Goal: Task Accomplishment & Management: Manage account settings

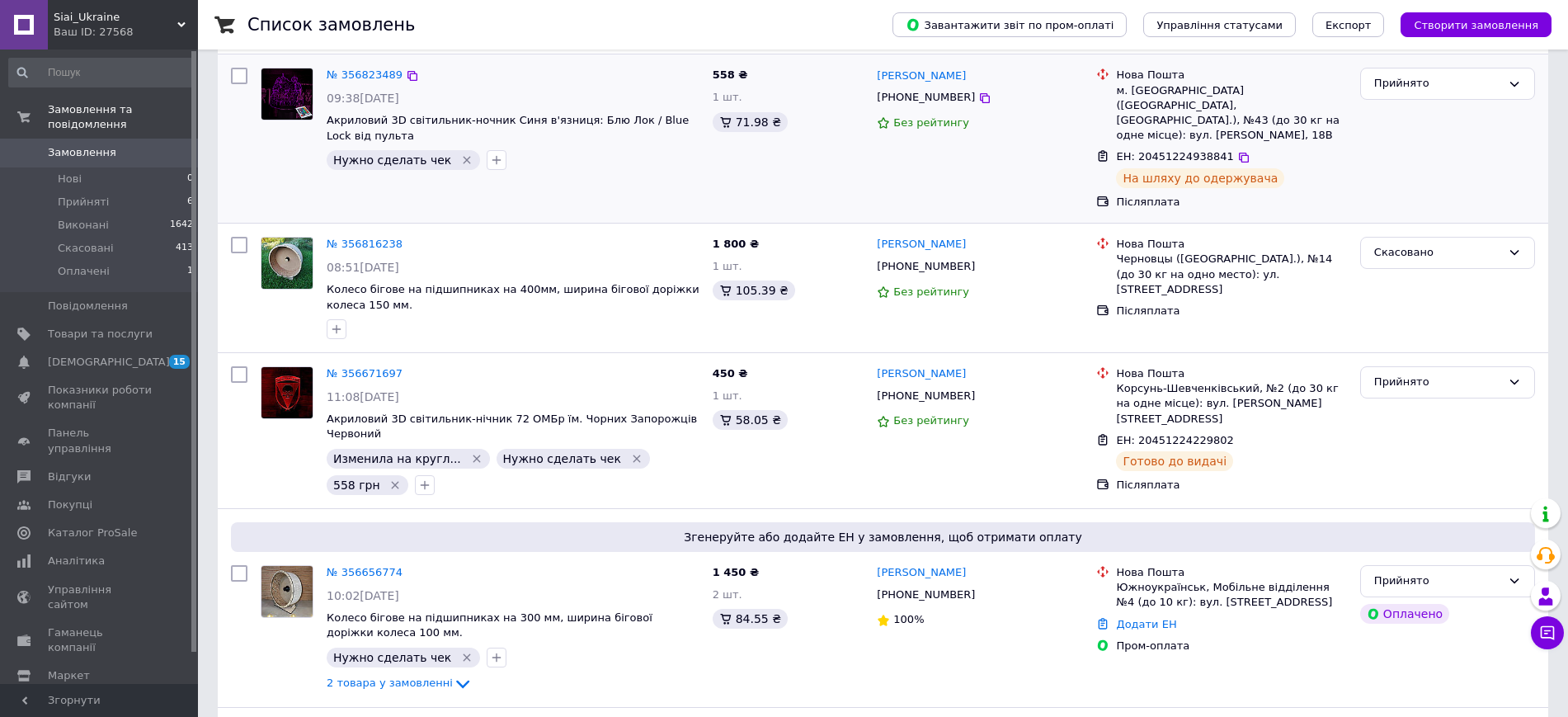
scroll to position [412, 0]
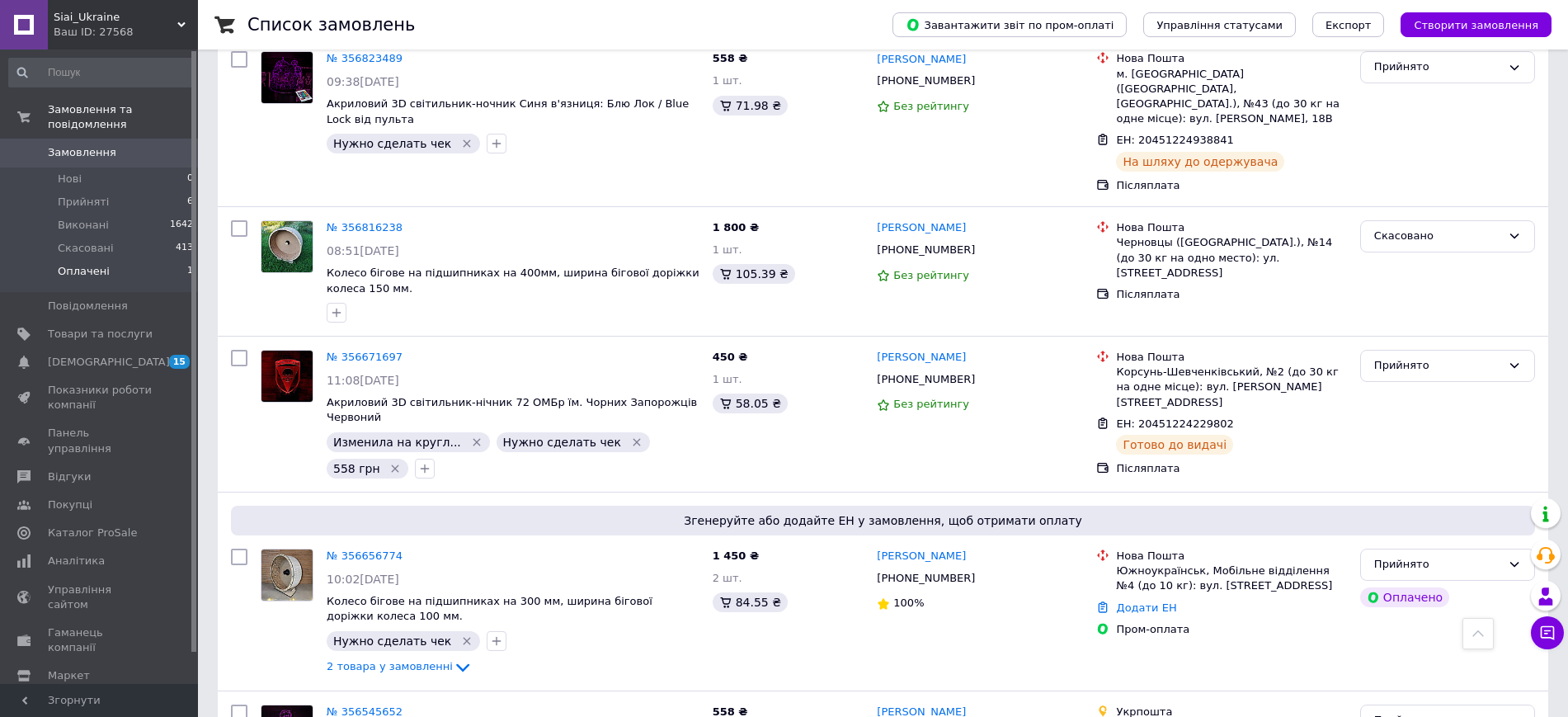
drag, startPoint x: 95, startPoint y: 255, endPoint x: 103, endPoint y: 252, distance: 8.5
click at [95, 263] on span "Оплачені" at bounding box center [84, 271] width 52 height 15
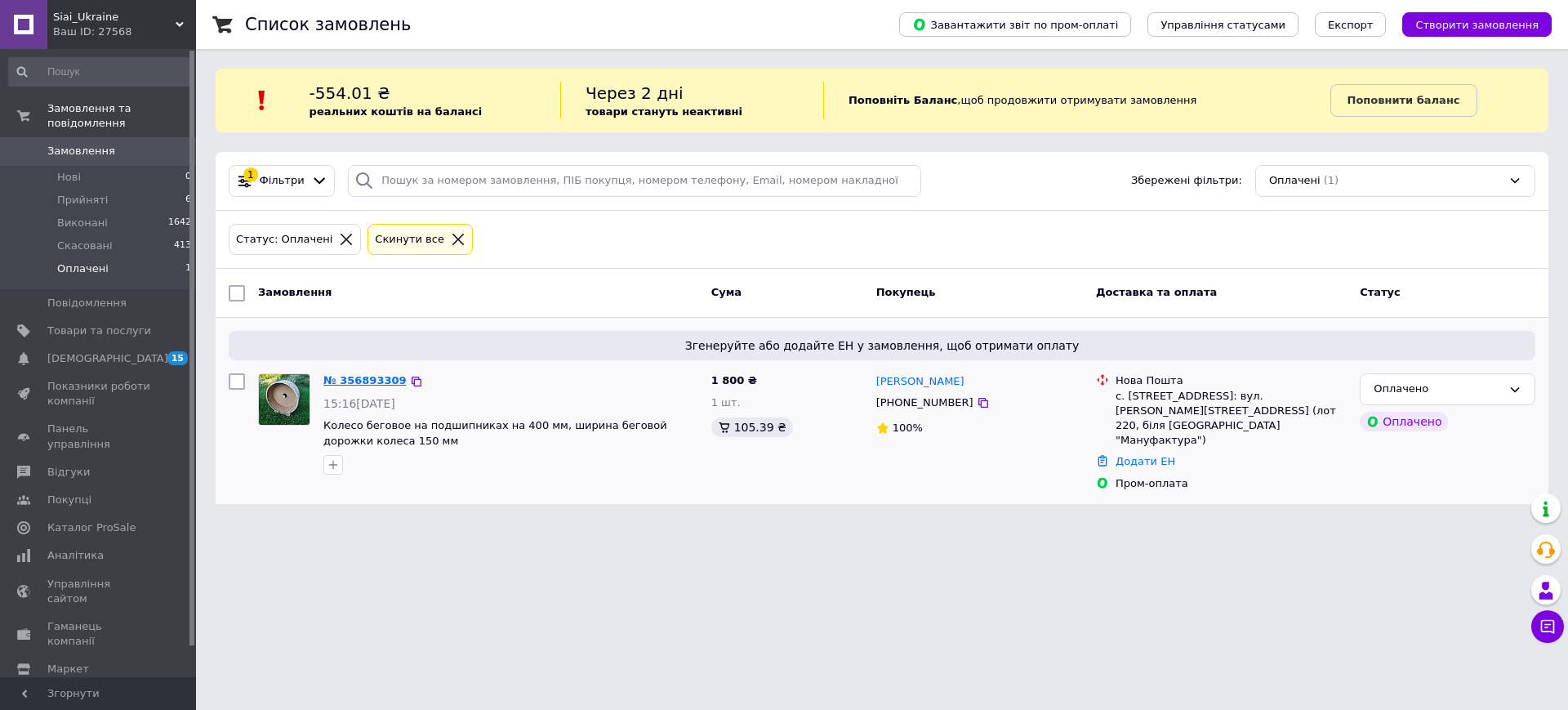
click at [371, 383] on link "№ 356893309" at bounding box center [365, 379] width 84 height 12
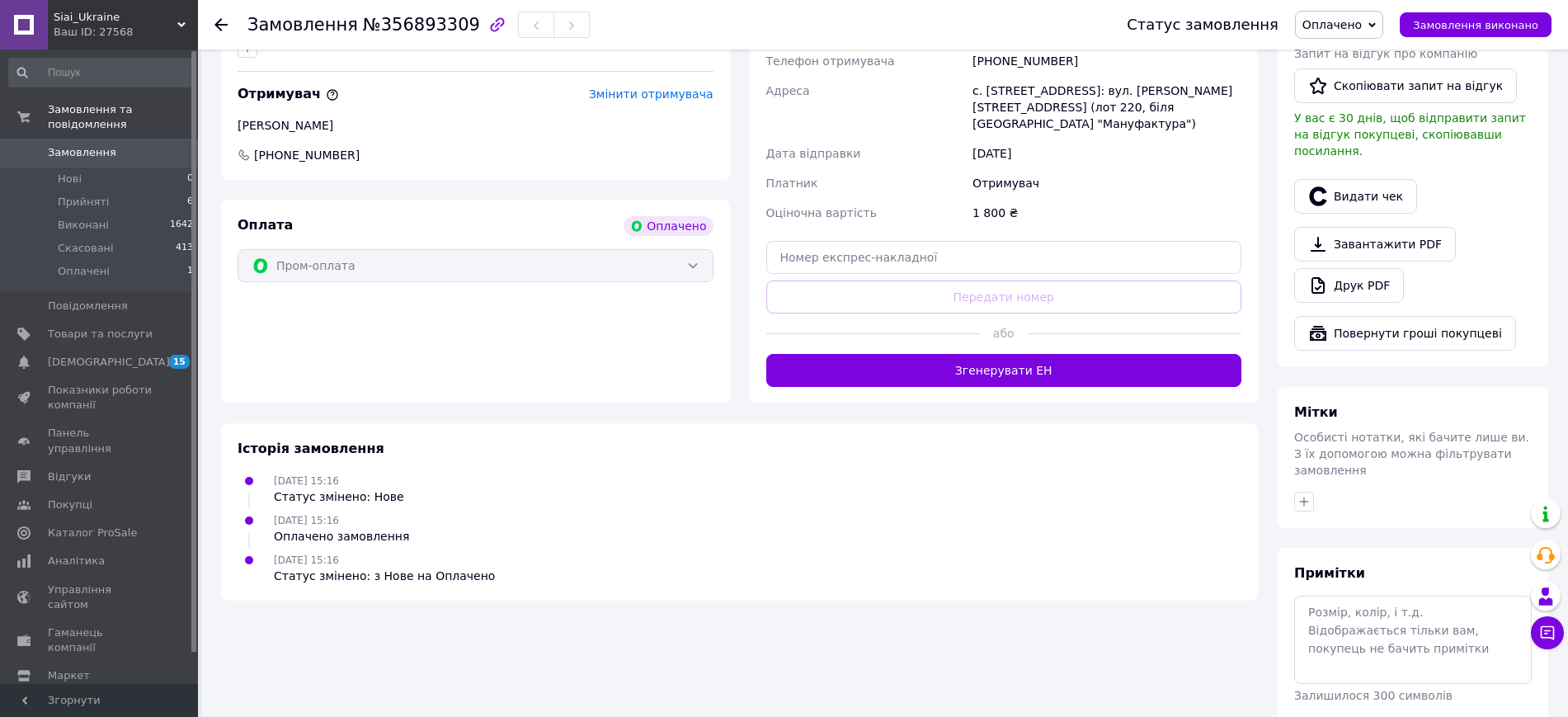
scroll to position [927, 0]
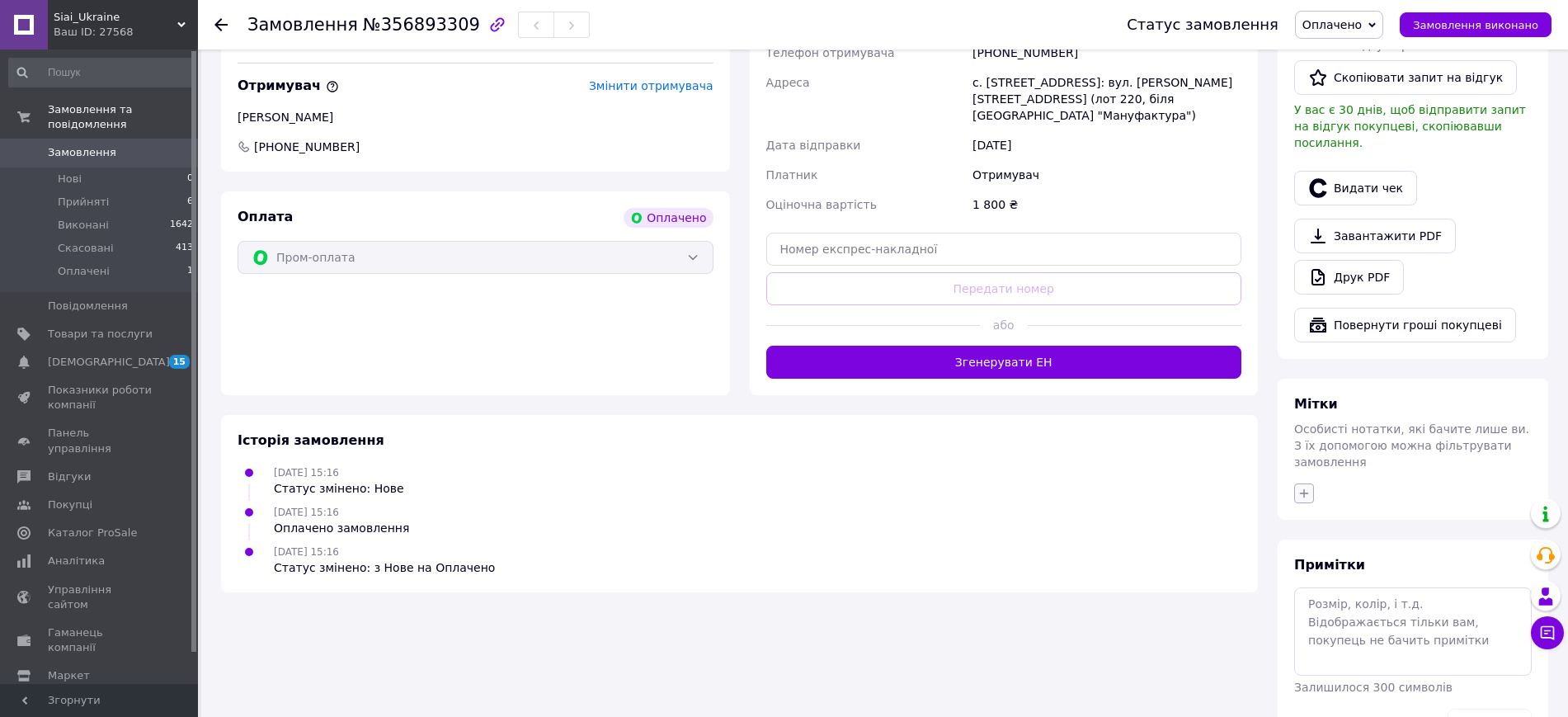
click at [1303, 487] on icon "button" at bounding box center [1304, 493] width 13 height 13
click at [1393, 667] on label "Нужно сделать чек" at bounding box center [1376, 673] width 109 height 12
checkbox input "true"
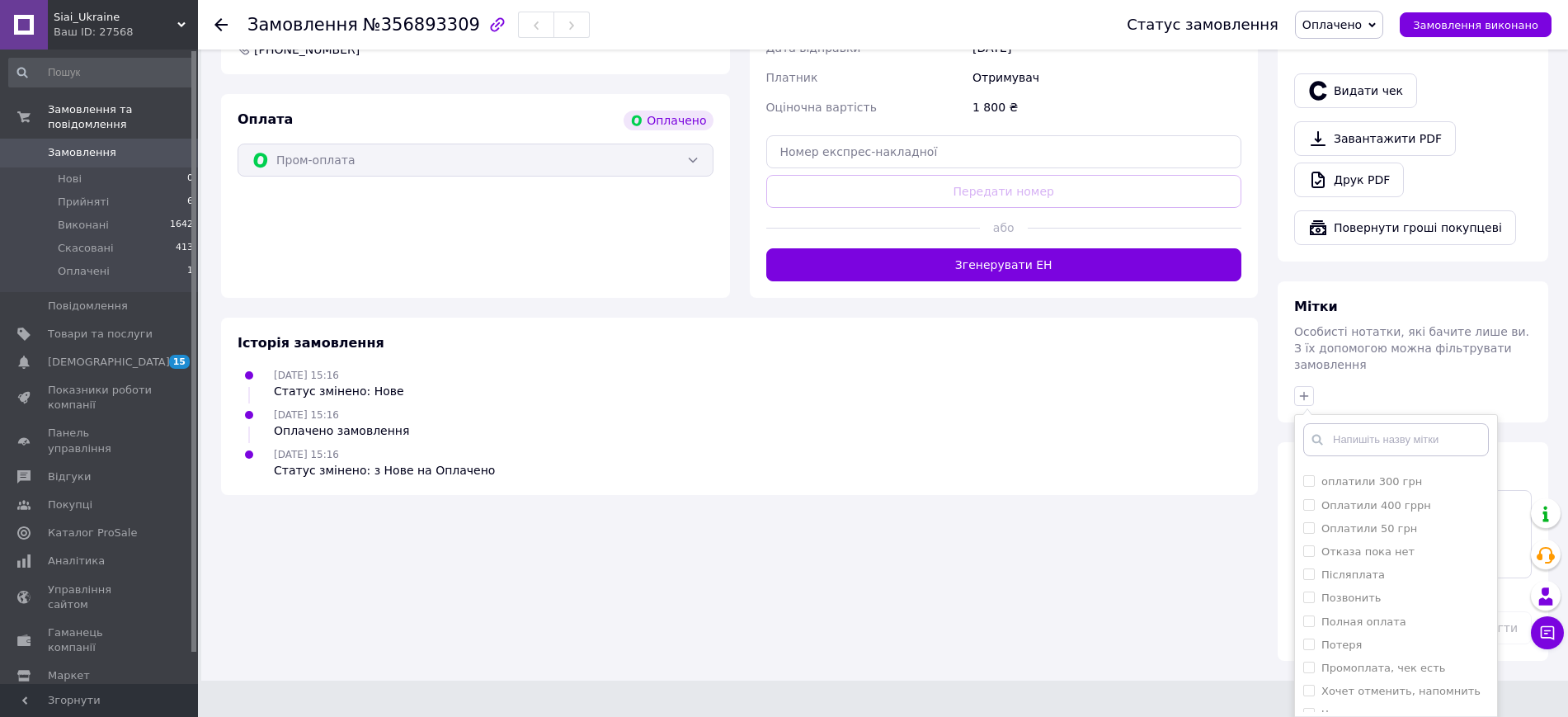
drag, startPoint x: 1333, startPoint y: 683, endPoint x: 1228, endPoint y: 623, distance: 120.9
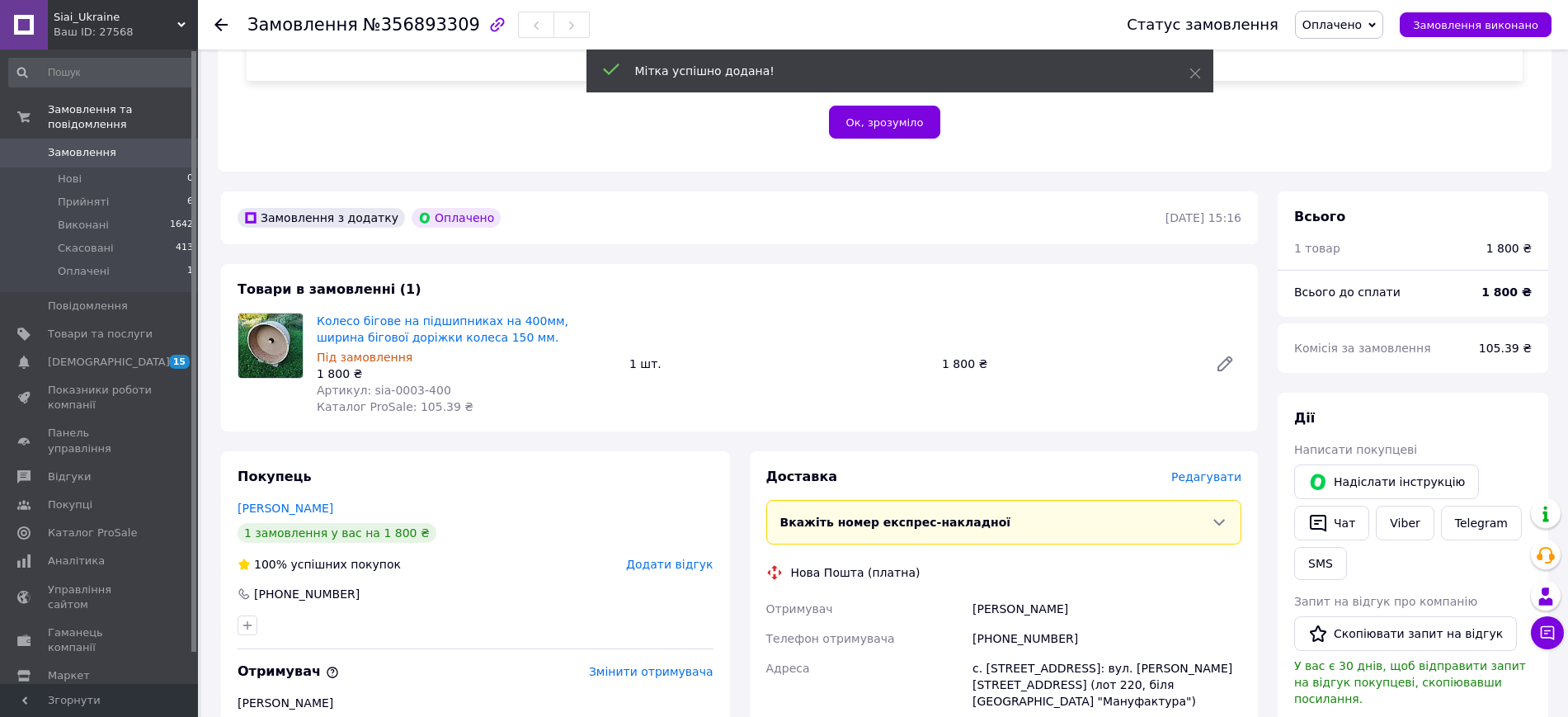
scroll to position [317, 0]
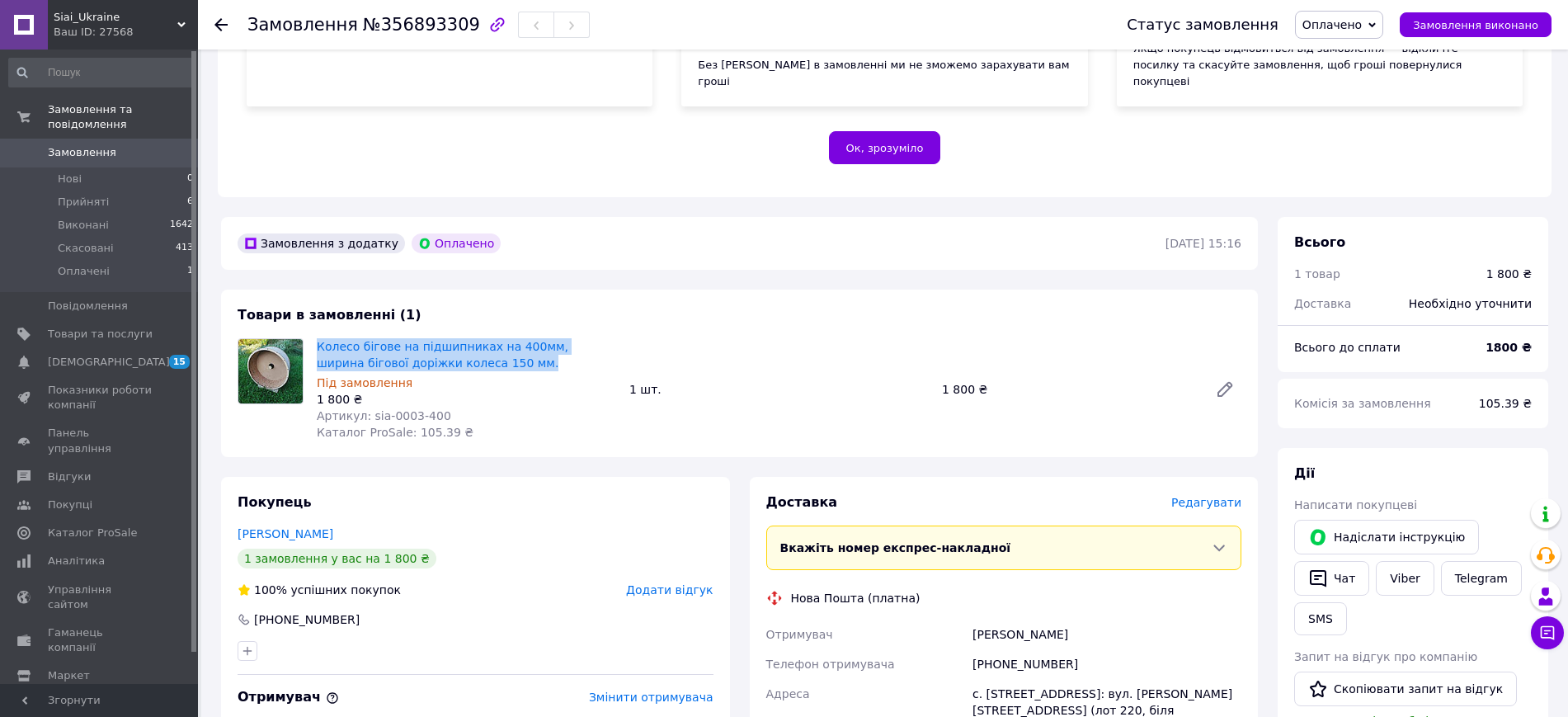
drag, startPoint x: 486, startPoint y: 348, endPoint x: 314, endPoint y: 336, distance: 172.4
click at [314, 336] on div "Колесо бігове на підшипниках на 400мм, ширина бігової доріжки колеса 150 мм. Пі…" at bounding box center [467, 389] width 312 height 109
copy link "Колесо бігове на підшипниках на 400мм, ширина бігової доріжки колеса 150 мм."
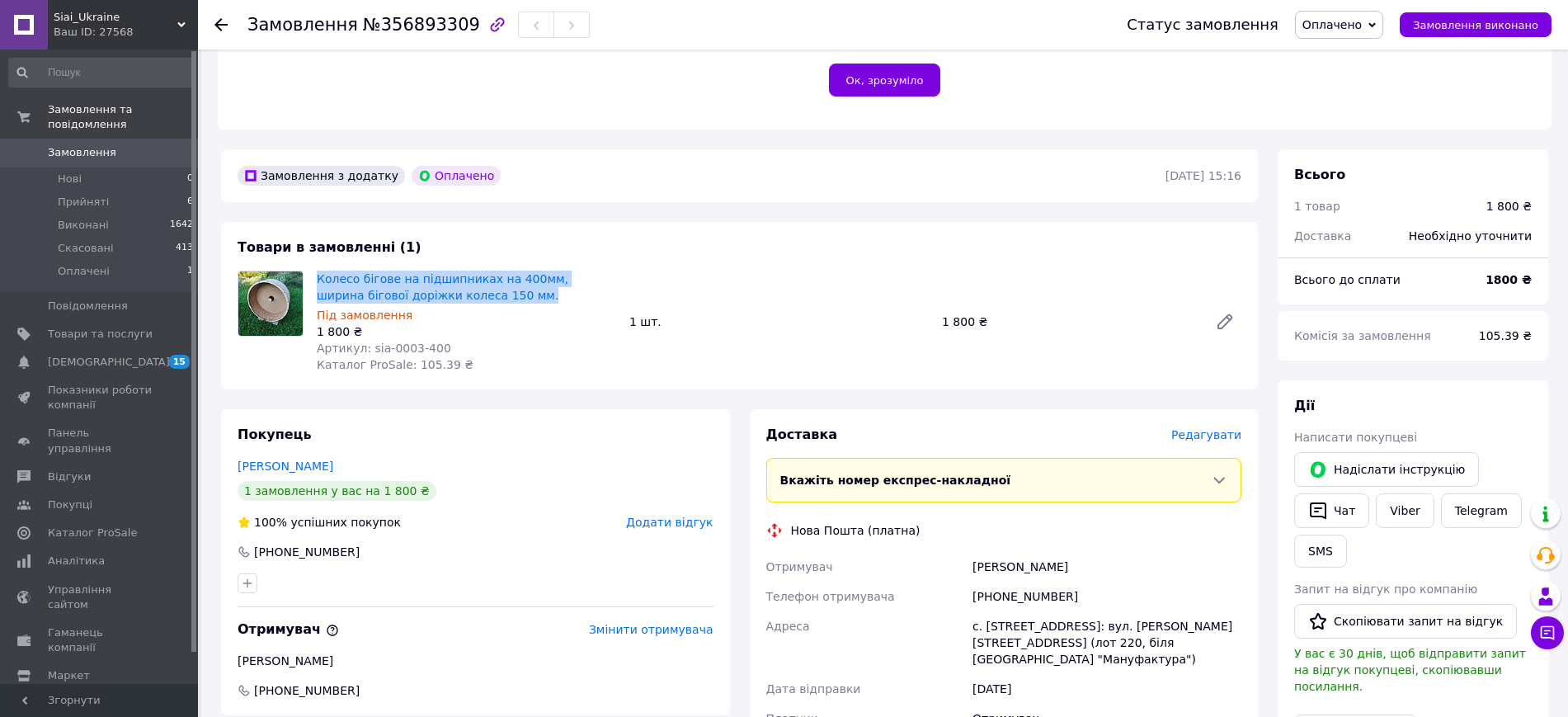
scroll to position [522, 0]
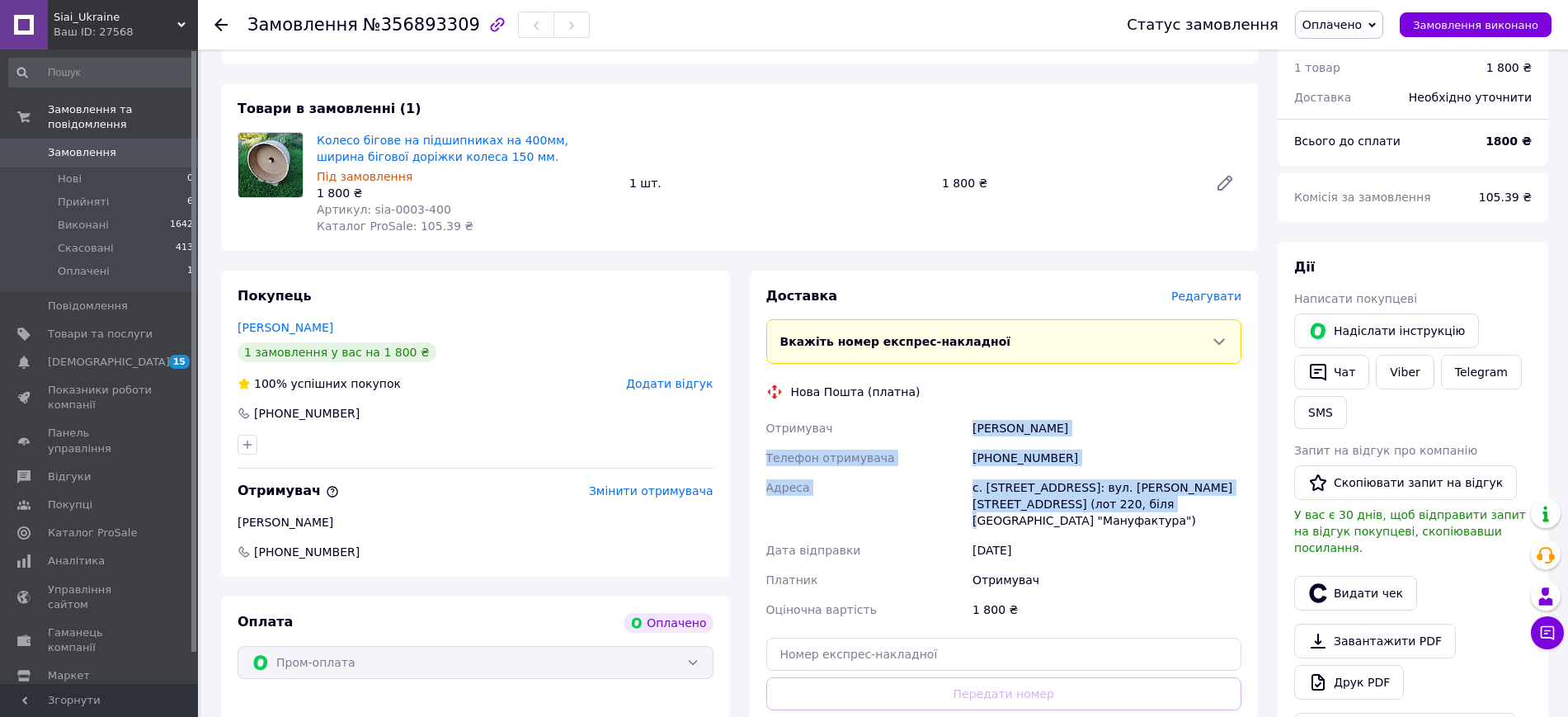
drag, startPoint x: 975, startPoint y: 407, endPoint x: 1106, endPoint y: 480, distance: 150.0
click at [1106, 480] on div "Отримувач Гоцуляк Владислав Телефон отримувача +380673404840 Адреса с. Ходосівк…" at bounding box center [1004, 519] width 482 height 211
copy div "Гоцуляк Владислав Телефон отримувача +380673404840 Адреса с. Ходосівка, №1: вул…"
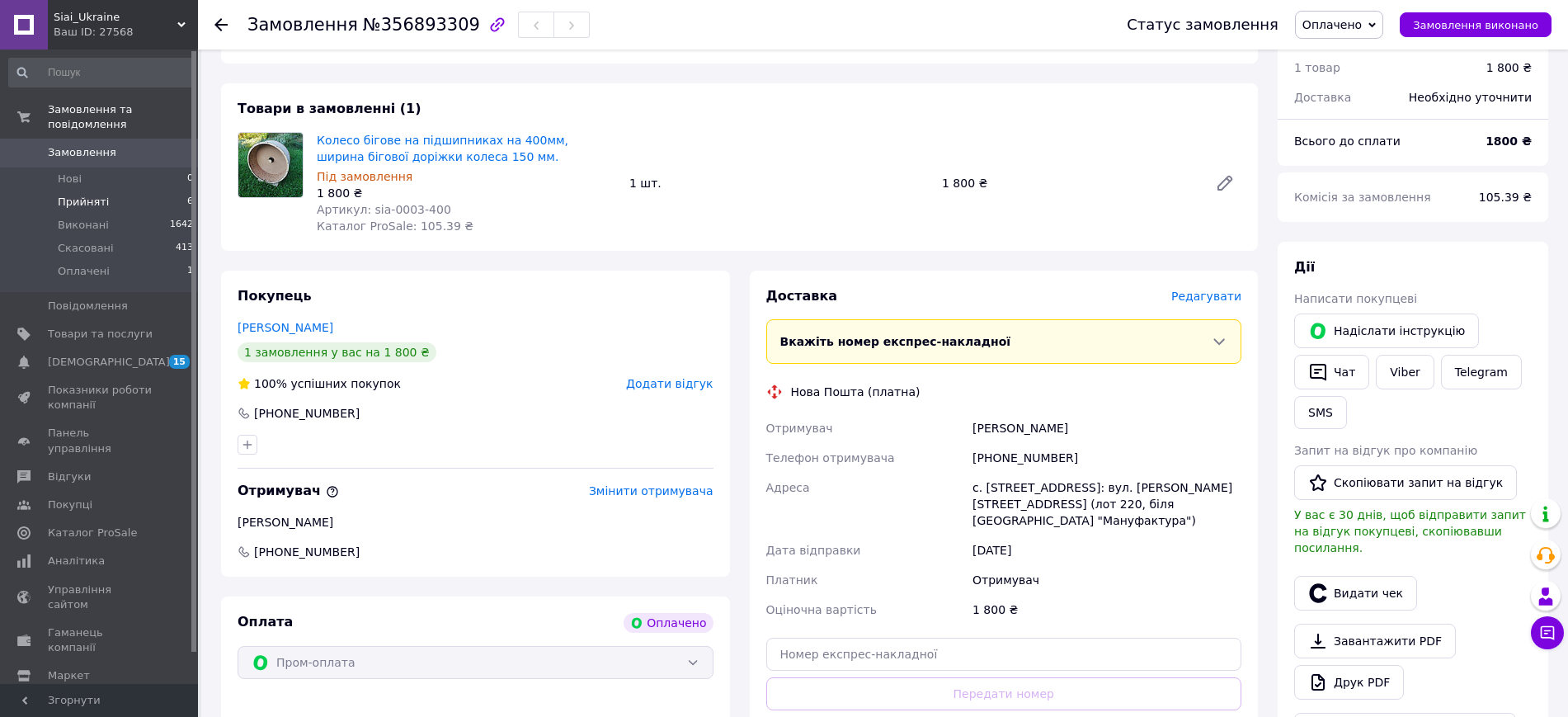
click at [123, 190] on li "Прийняті 6" at bounding box center [101, 201] width 203 height 23
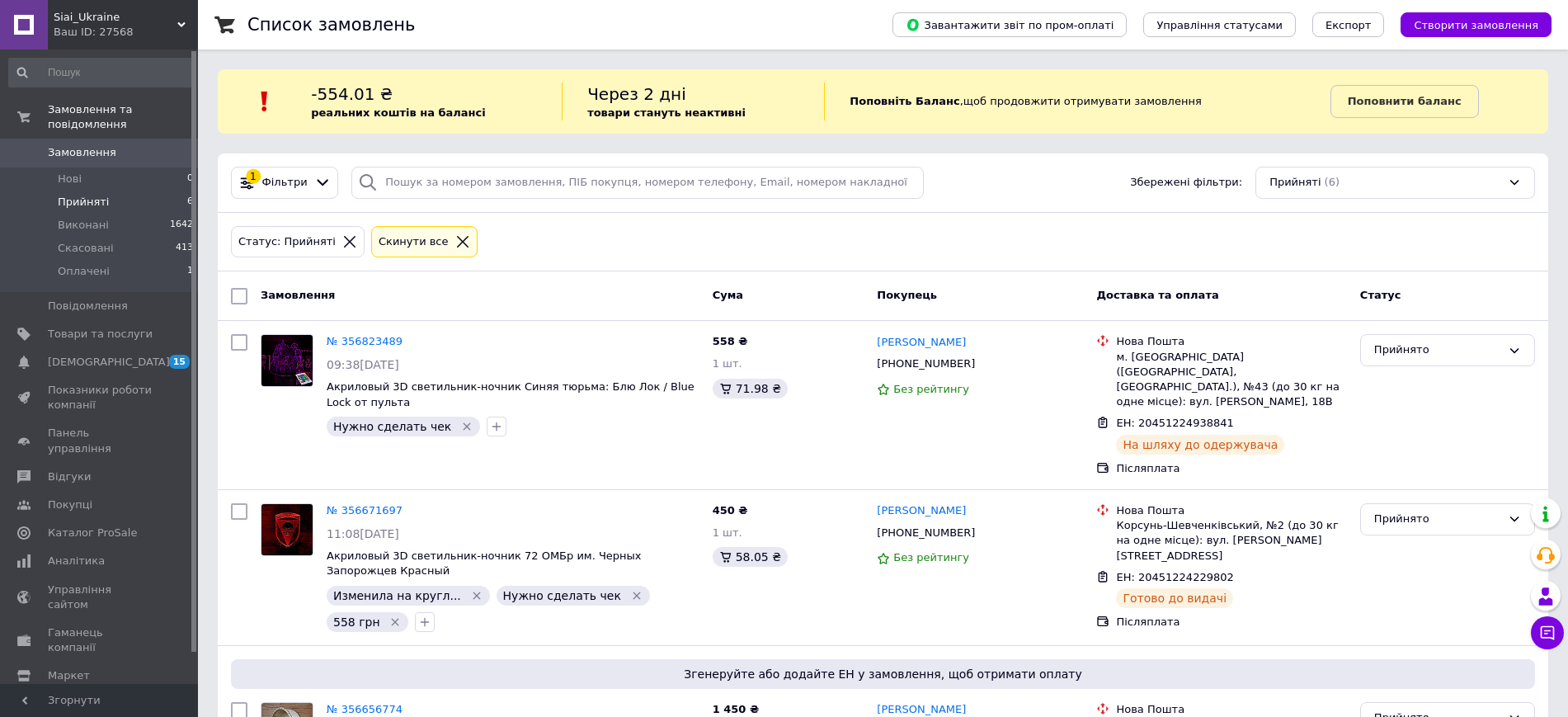
click at [122, 190] on li "Прийняті 6" at bounding box center [101, 201] width 203 height 23
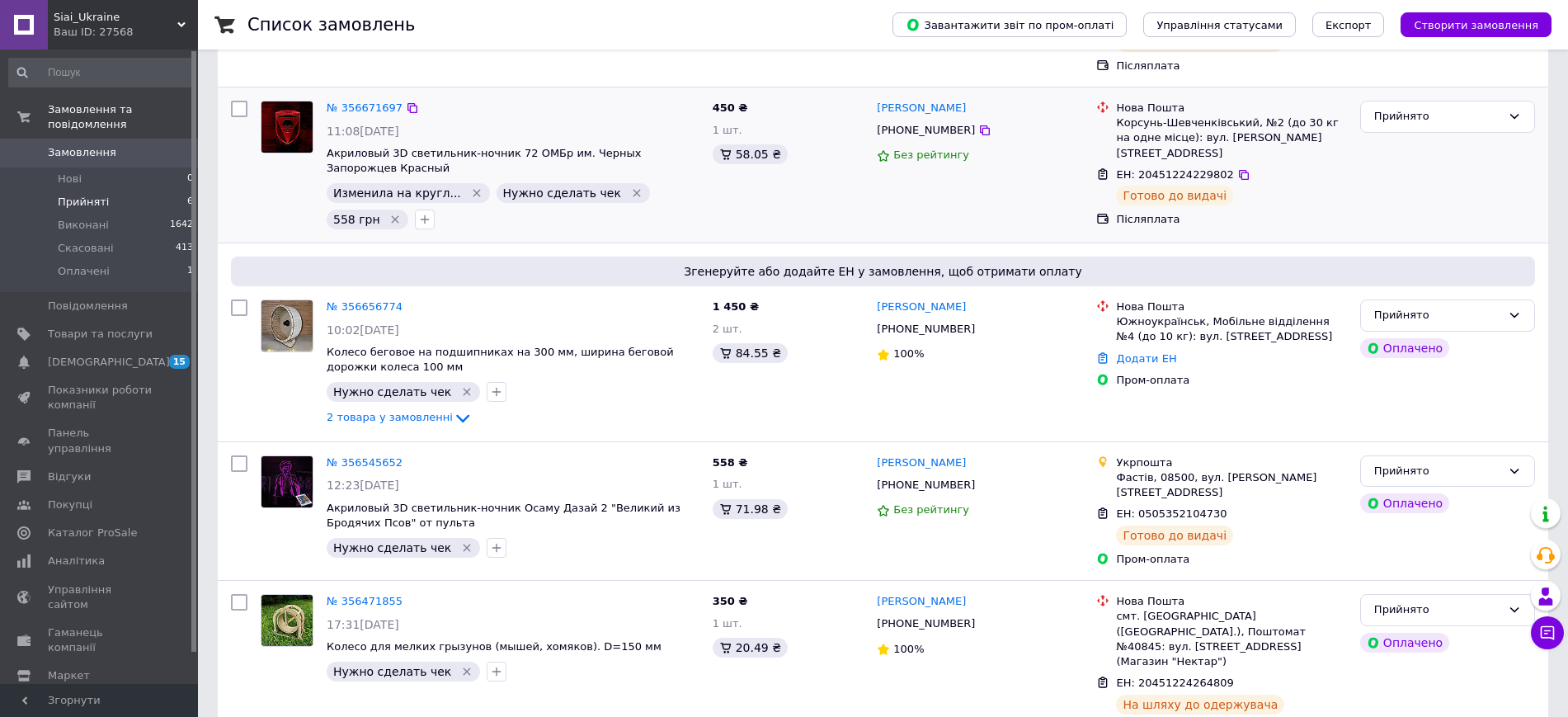
scroll to position [570, 0]
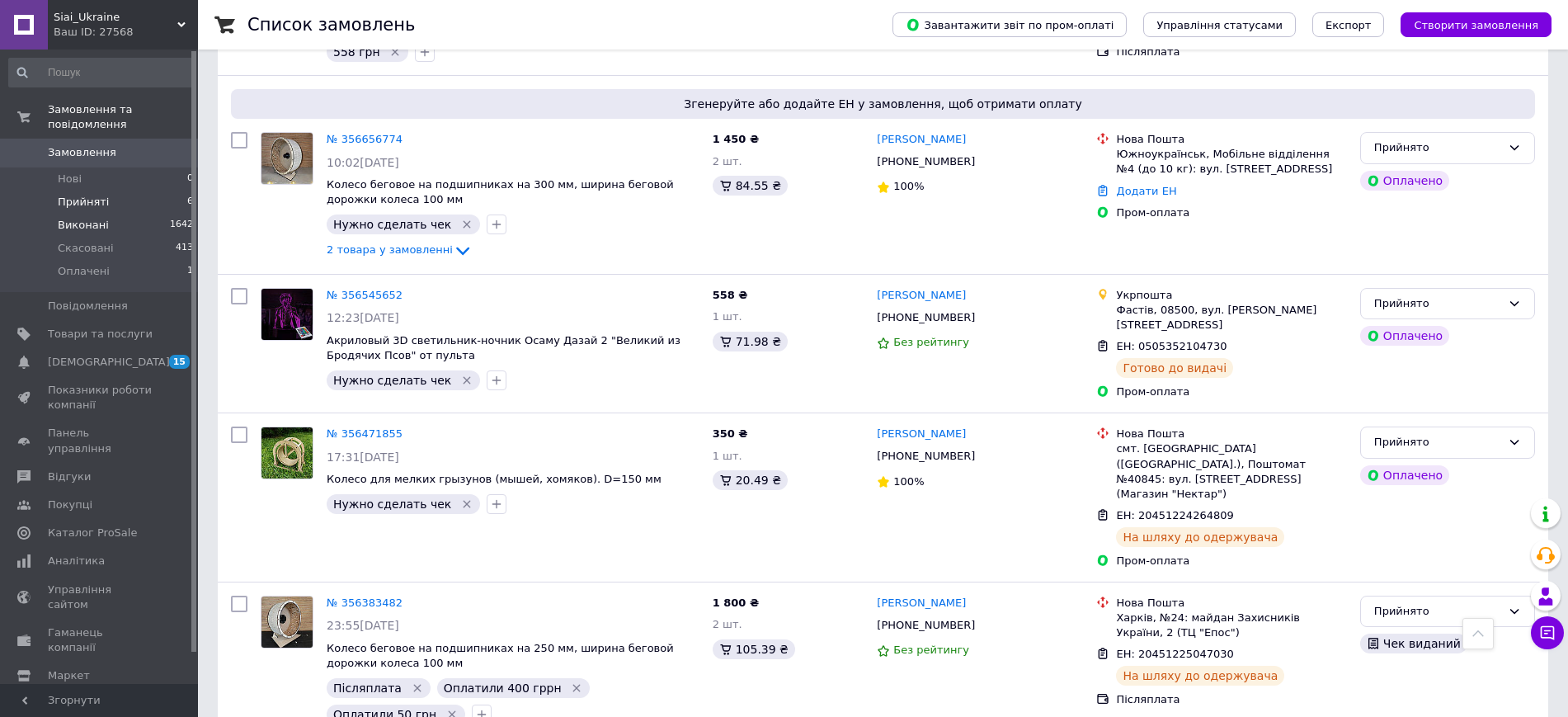
click at [116, 214] on li "Виконані 1642" at bounding box center [101, 225] width 203 height 23
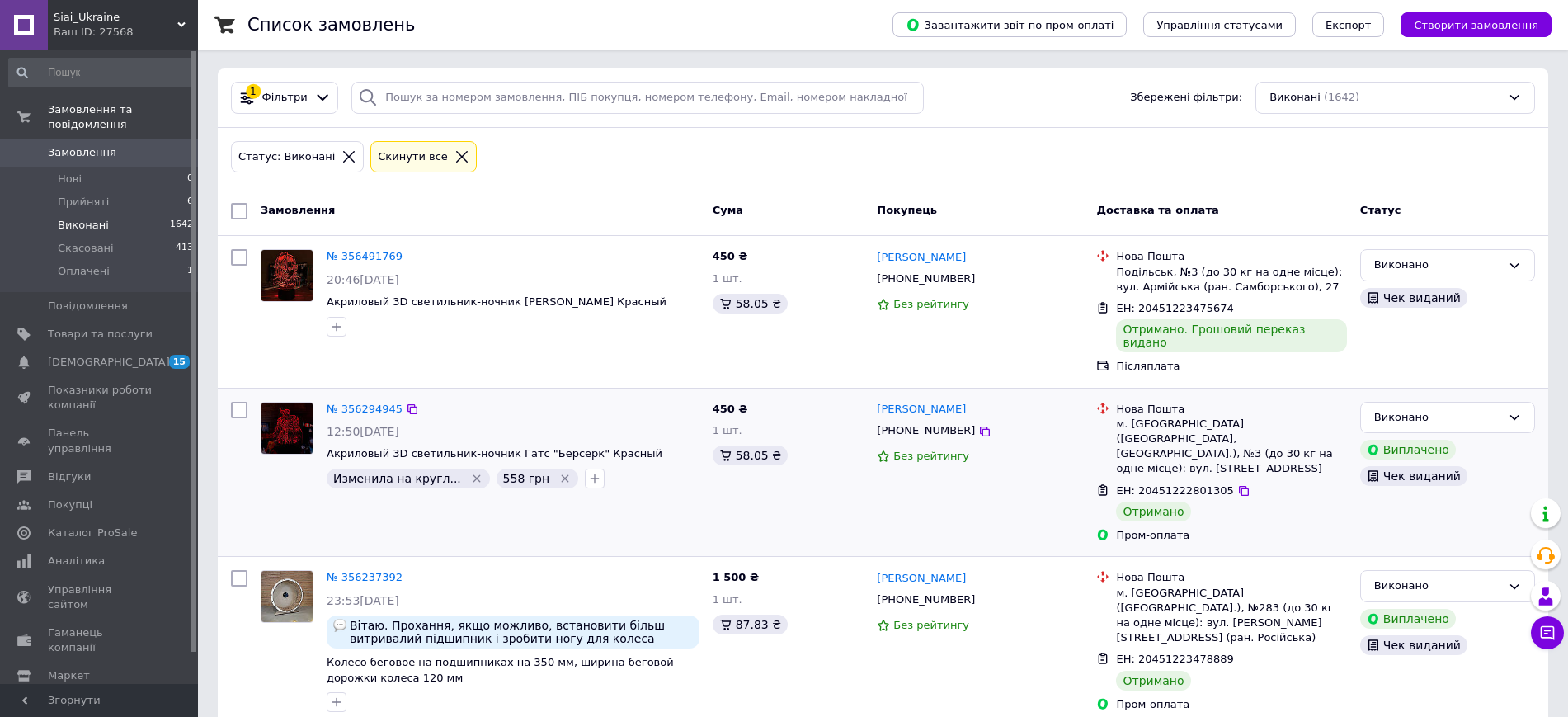
scroll to position [207, 0]
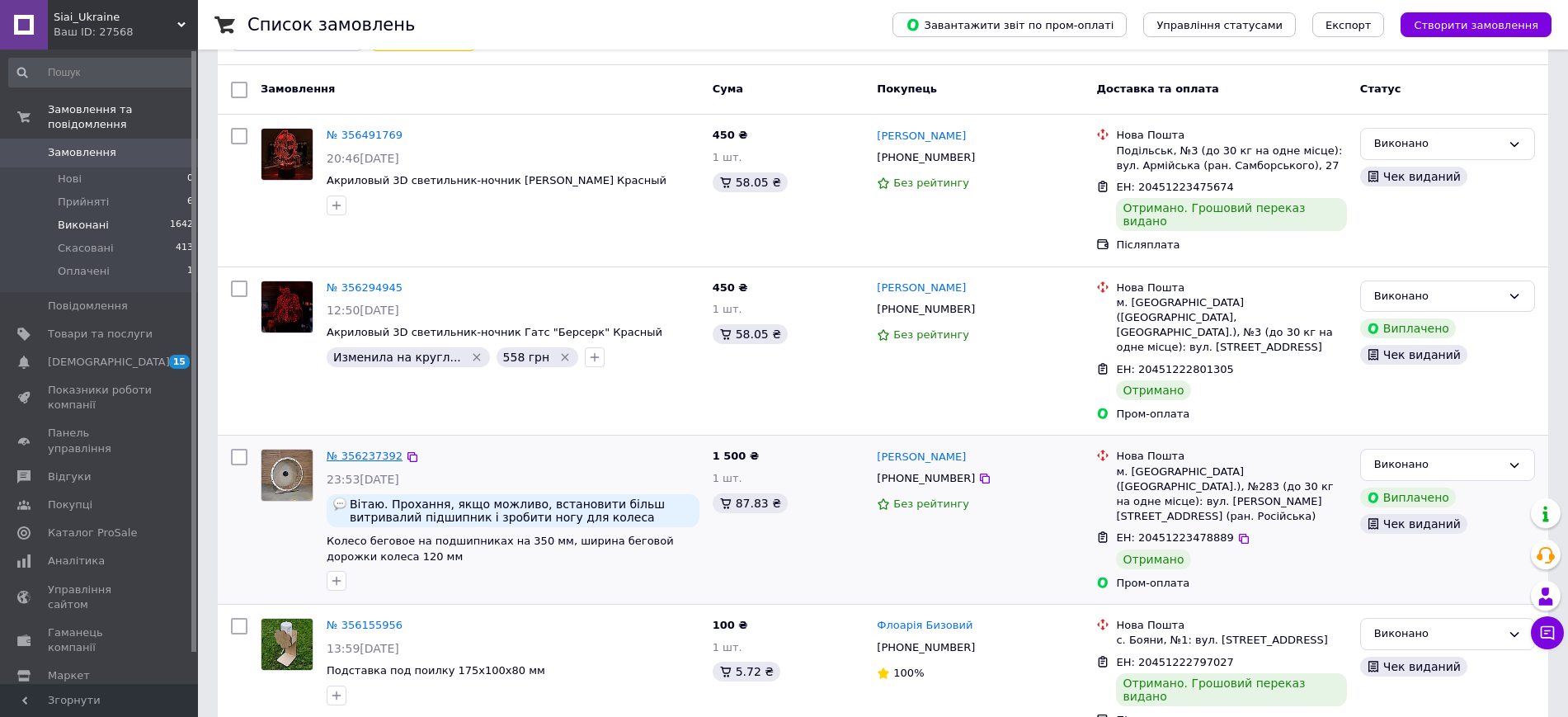
click at [367, 450] on link "№ 356237392" at bounding box center [365, 455] width 76 height 12
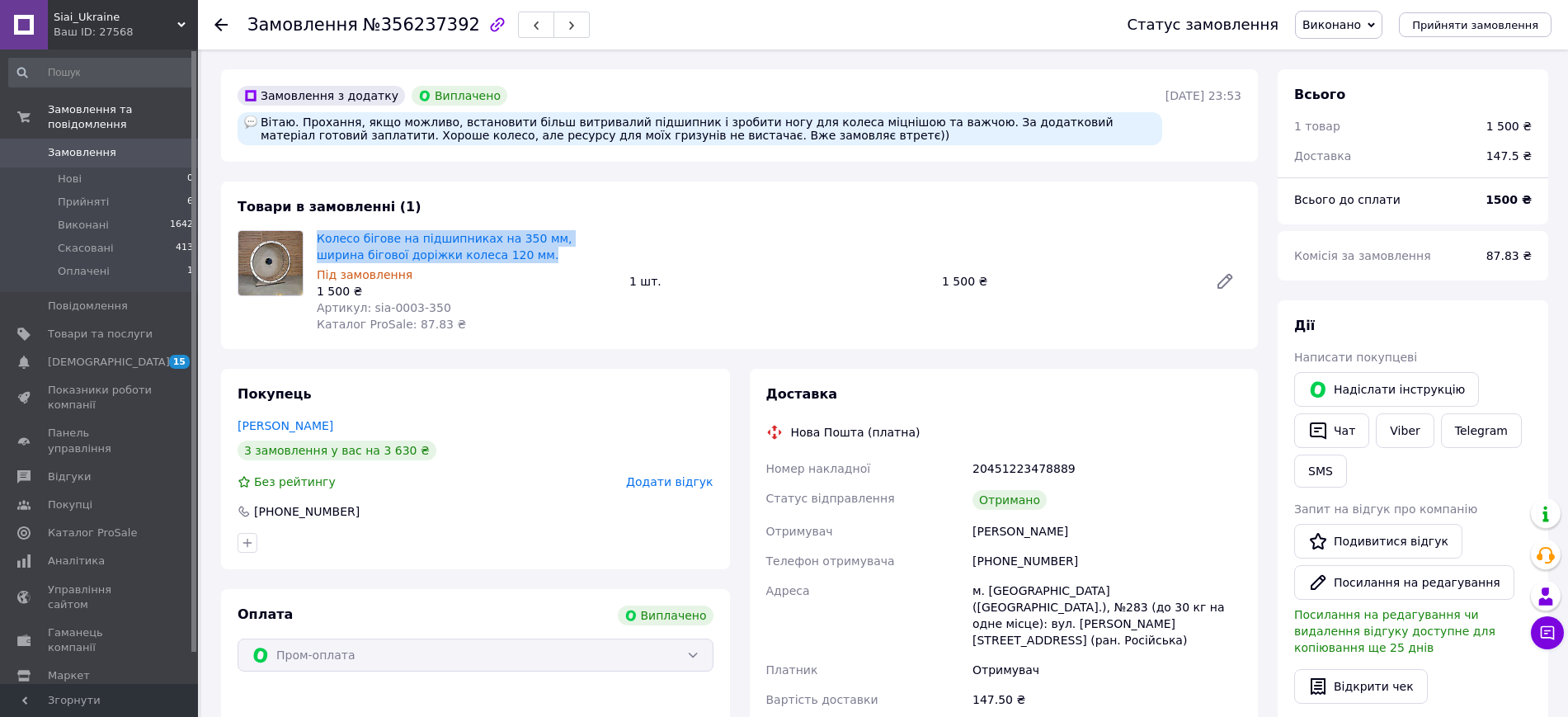
drag, startPoint x: 499, startPoint y: 261, endPoint x: 316, endPoint y: 245, distance: 183.7
click at [316, 245] on div "Колесо бігове на підшипниках на 350 мм, ширина бігової доріжки колеса 120 мм. П…" at bounding box center [467, 281] width 312 height 109
copy link "Колесо бігове на підшипниках на 350 мм, ширина бігової доріжки колеса 120 мм."
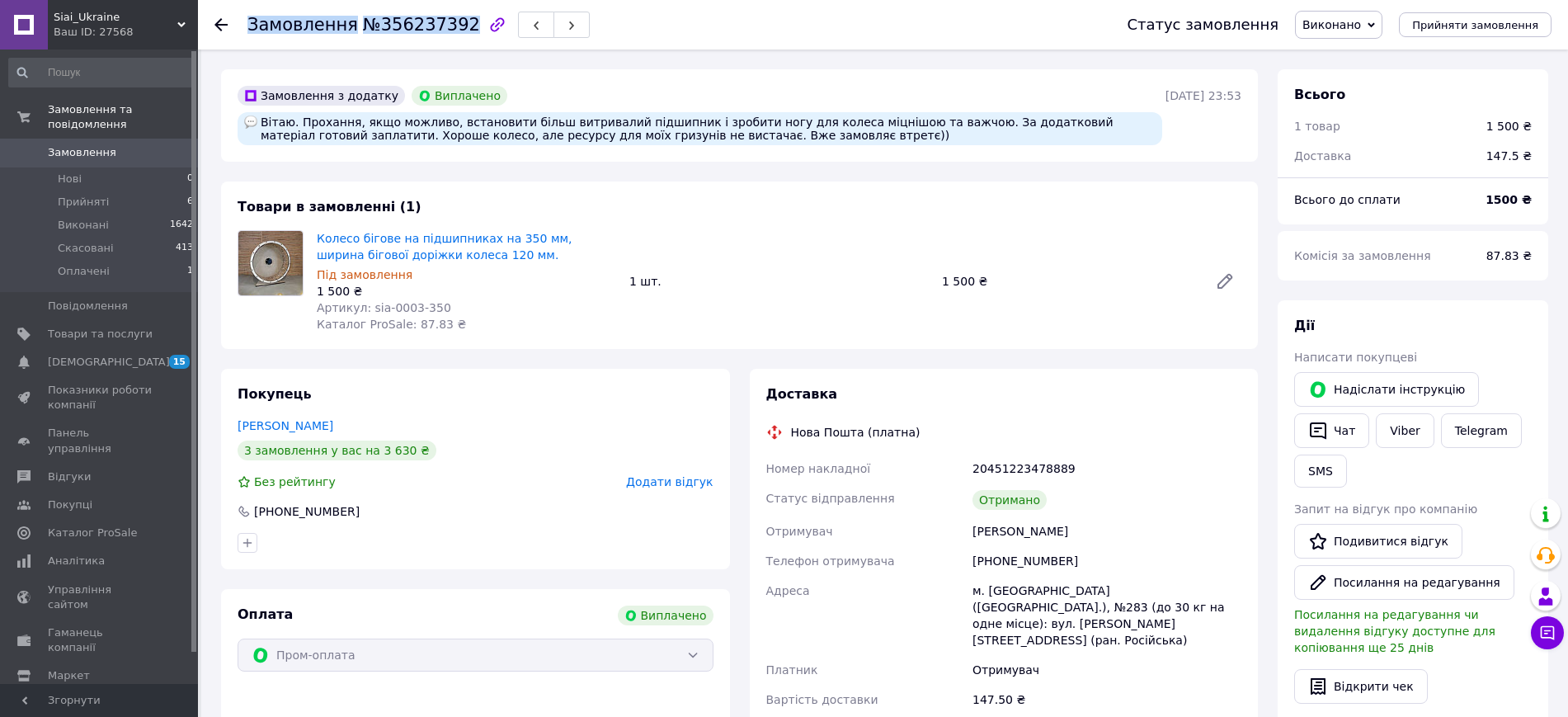
drag, startPoint x: 450, startPoint y: 27, endPoint x: 248, endPoint y: 32, distance: 202.1
click at [248, 32] on h1 "Замовлення №356237392" at bounding box center [363, 25] width 232 height 20
copy h1 "Замовлення №356237392"
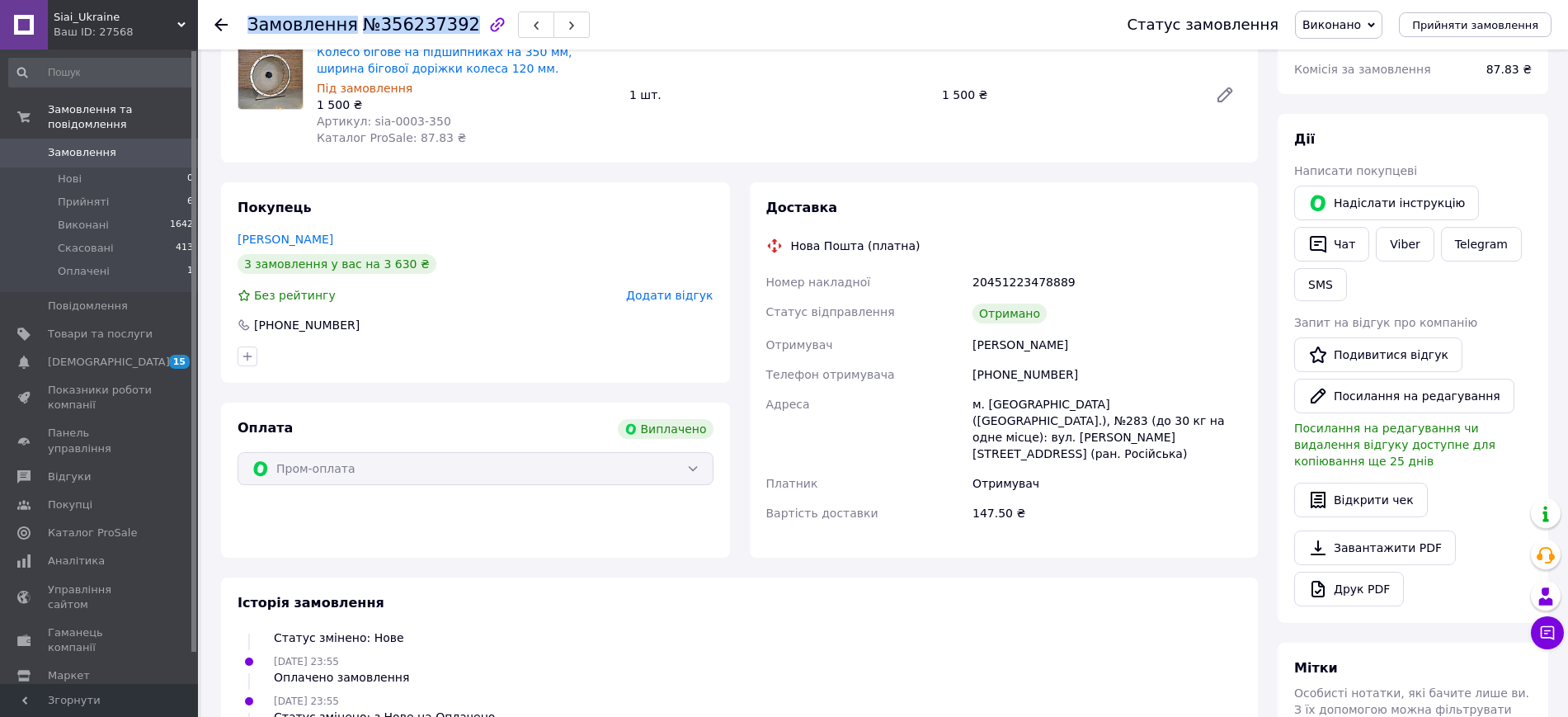
scroll to position [412, 0]
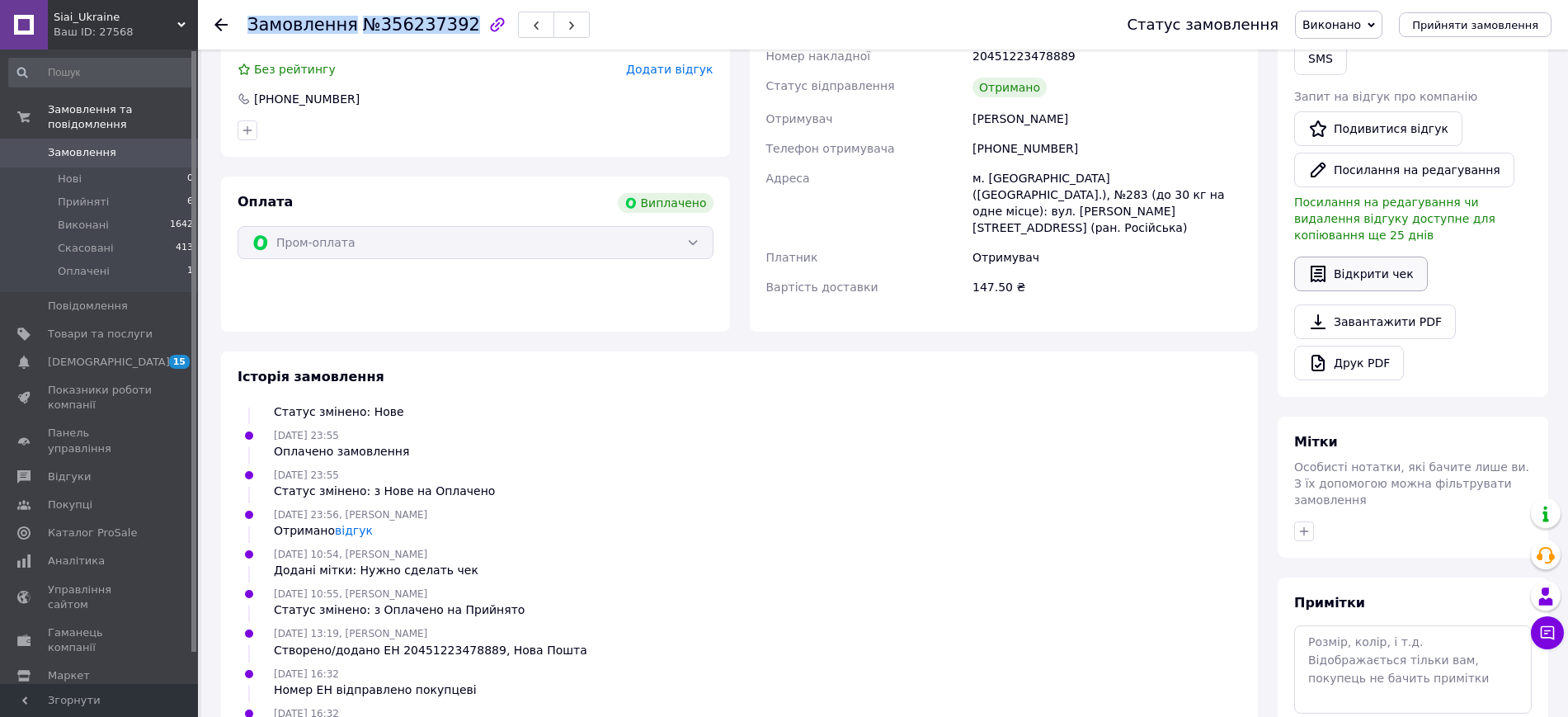
click at [1404, 257] on button "Відкрити чек" at bounding box center [1361, 274] width 134 height 35
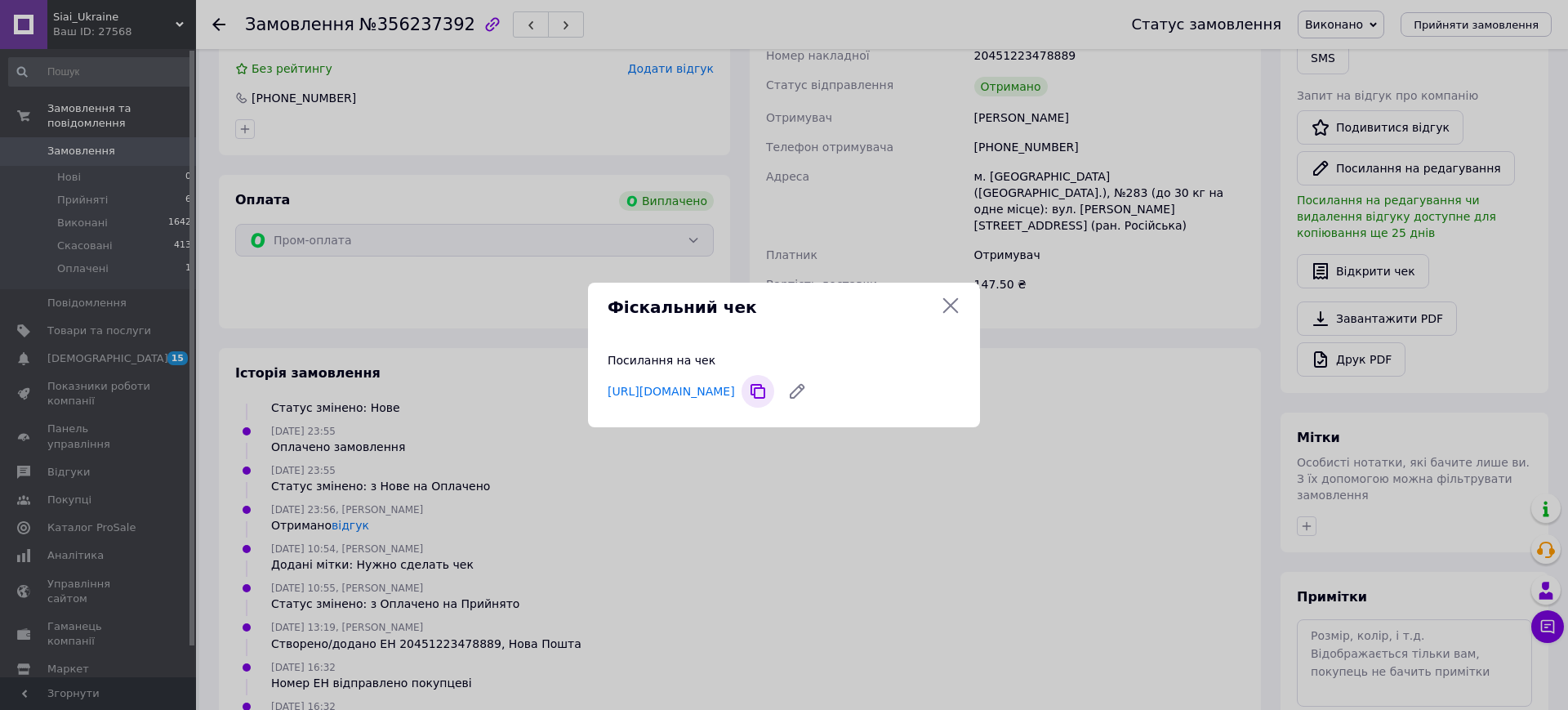
click at [774, 397] on icon at bounding box center [758, 391] width 33 height 33
click at [734, 385] on link "https://check.checkbox.ua/ac64991c-0c1a-4d16-bed4-75dee864863c" at bounding box center [671, 391] width 127 height 13
click at [944, 303] on icon at bounding box center [951, 305] width 20 height 20
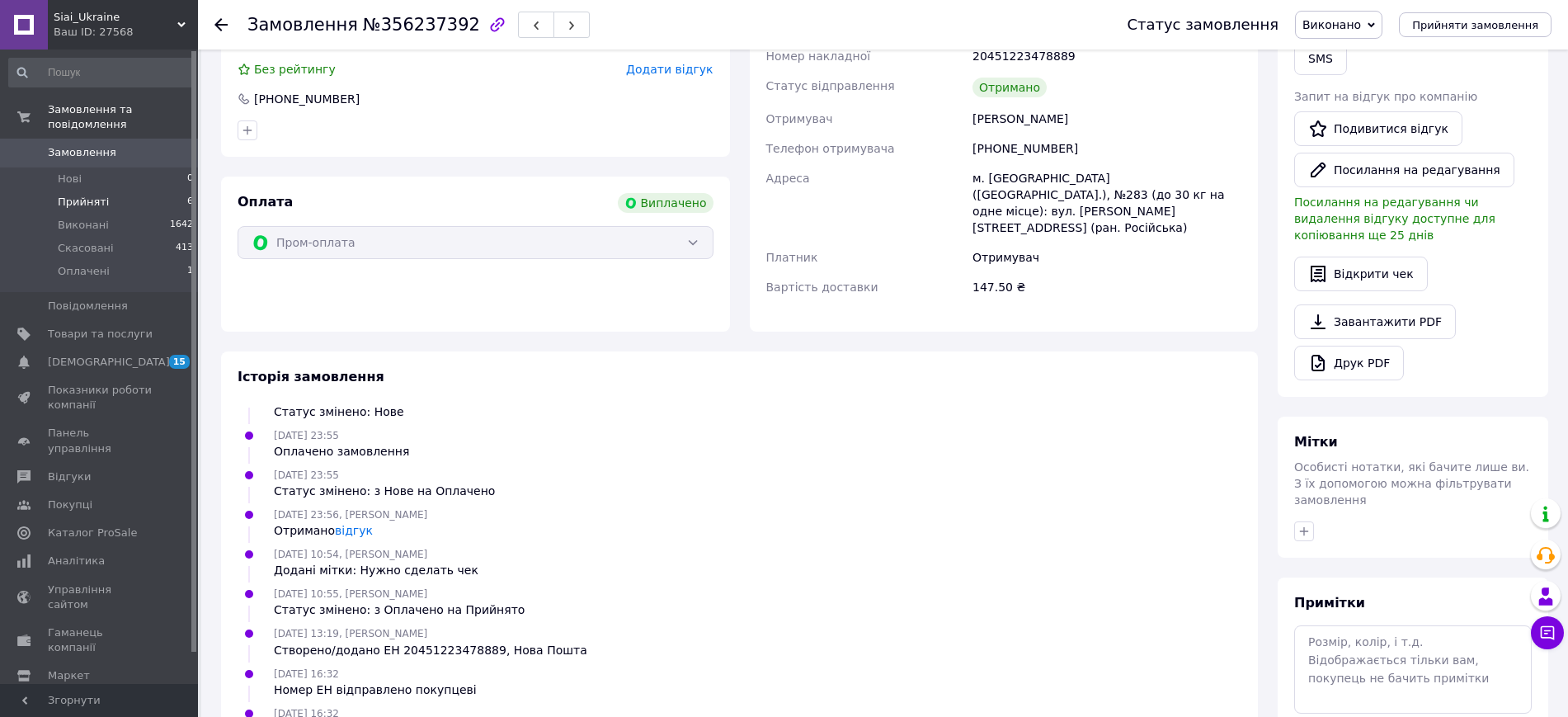
drag, startPoint x: 99, startPoint y: 180, endPoint x: 176, endPoint y: 208, distance: 81.9
click at [100, 195] on span "Прийняті" at bounding box center [84, 202] width 51 height 15
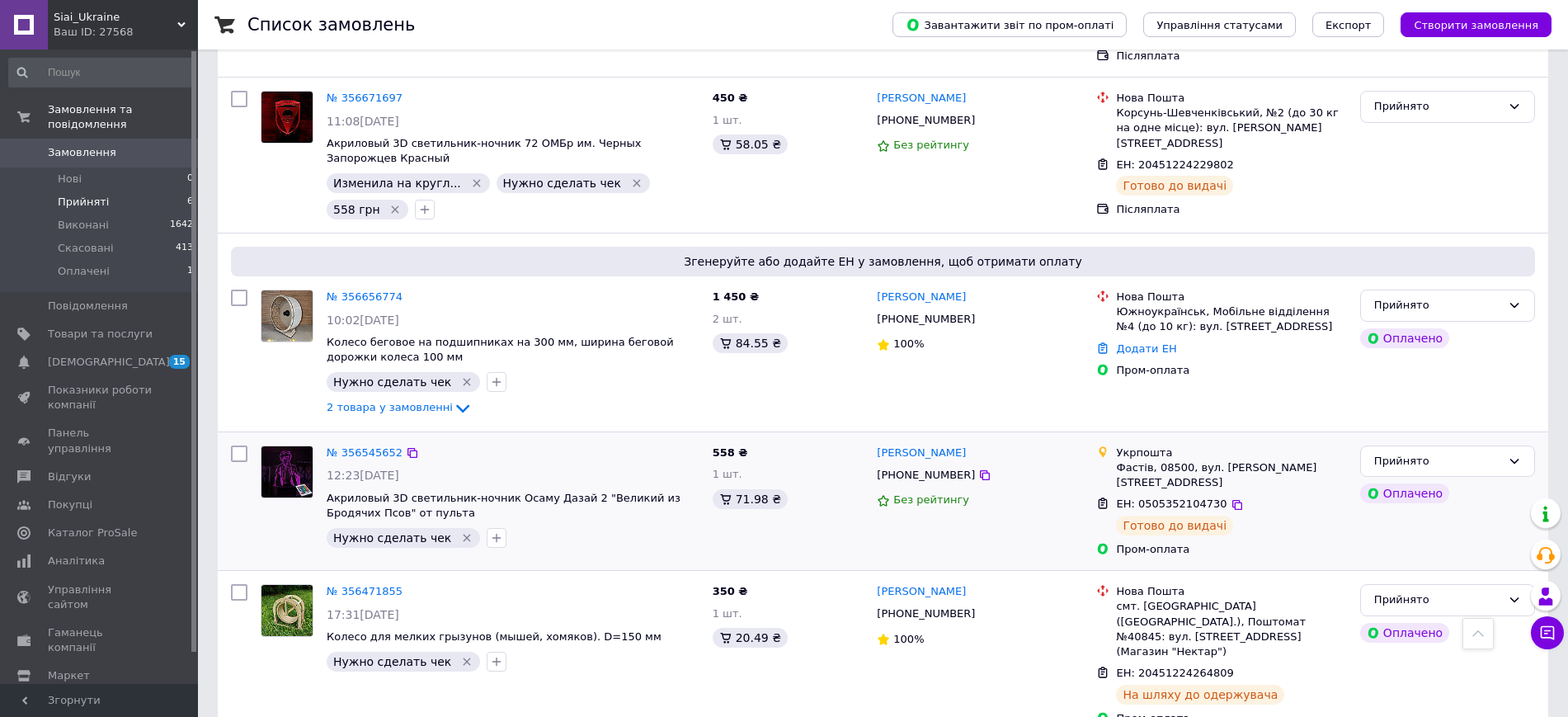
scroll to position [515, 0]
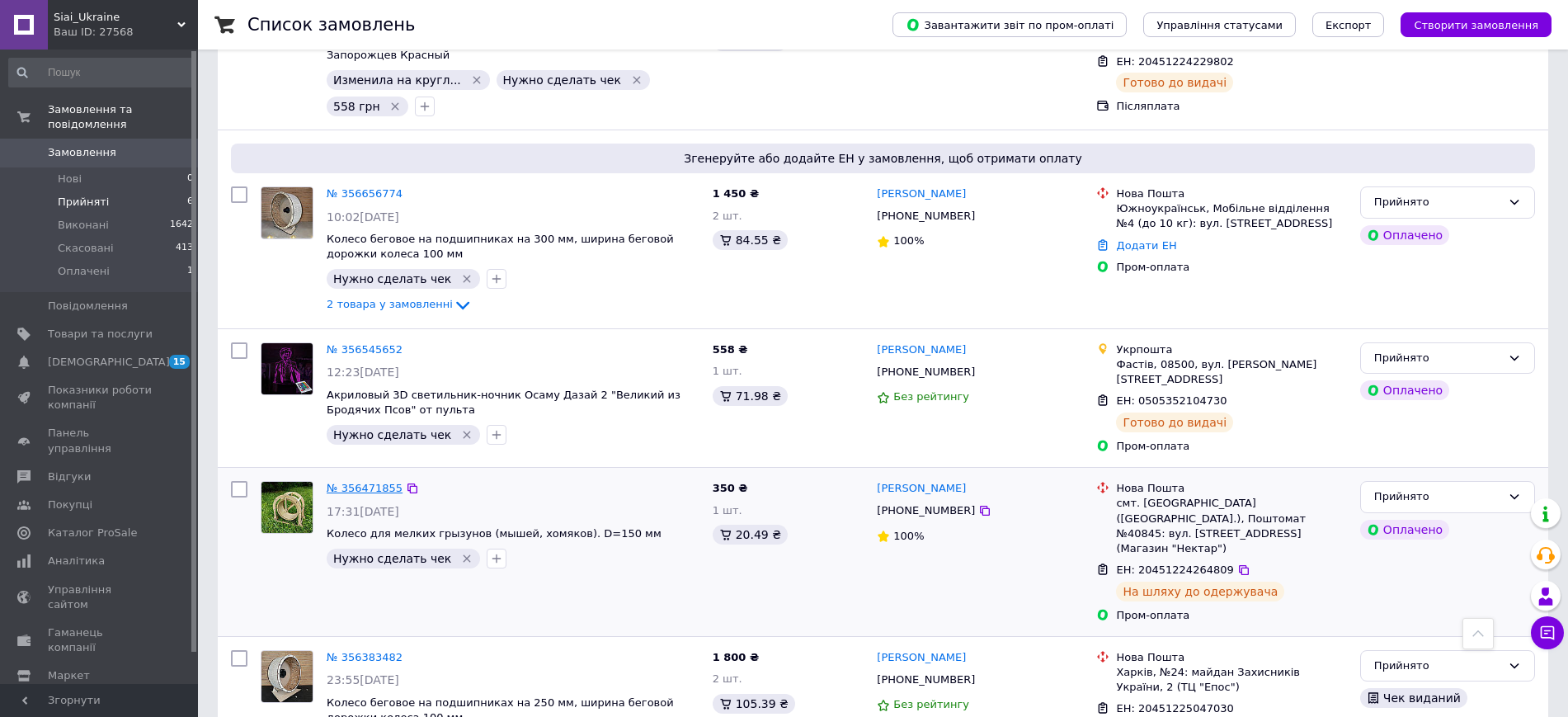
click at [361, 482] on link "№ 356471855" at bounding box center [365, 487] width 76 height 12
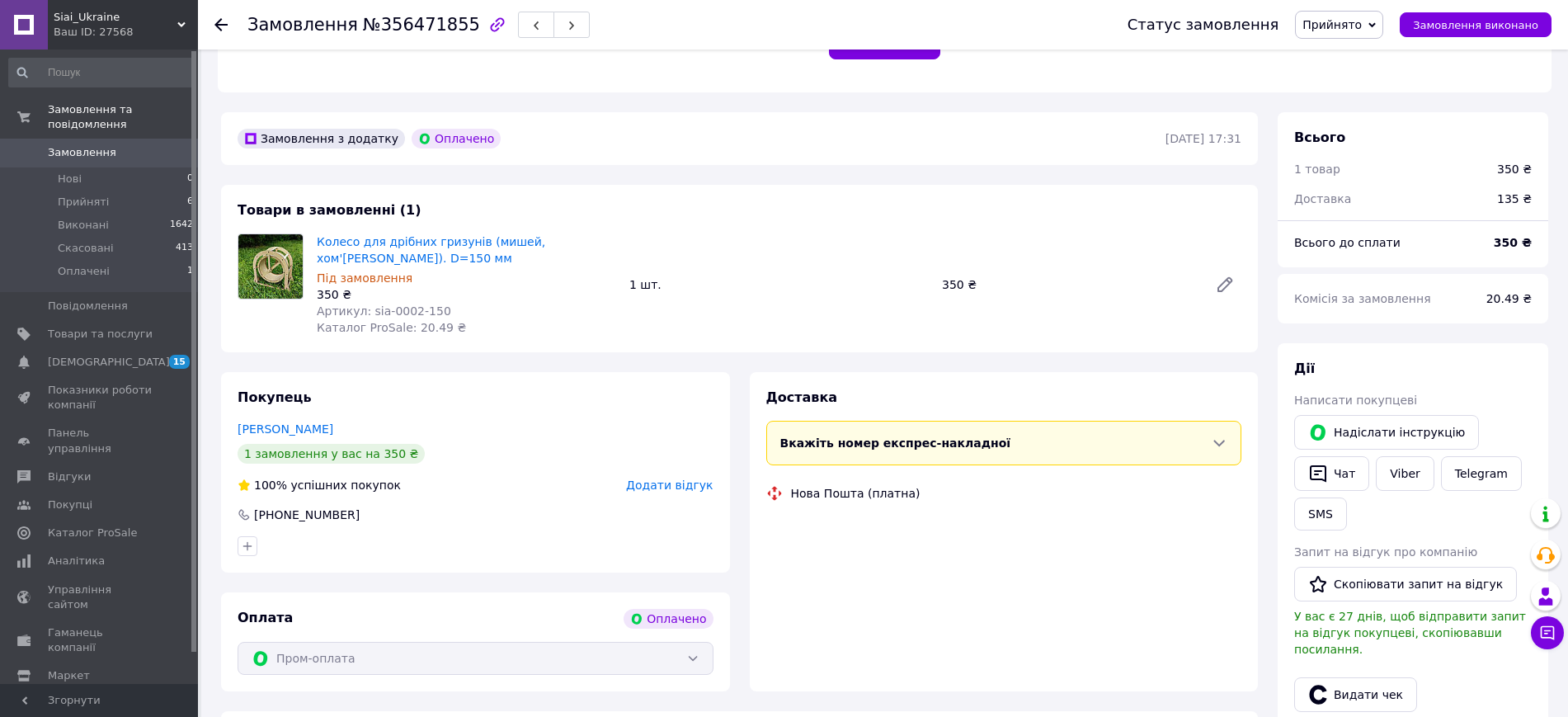
scroll to position [515, 0]
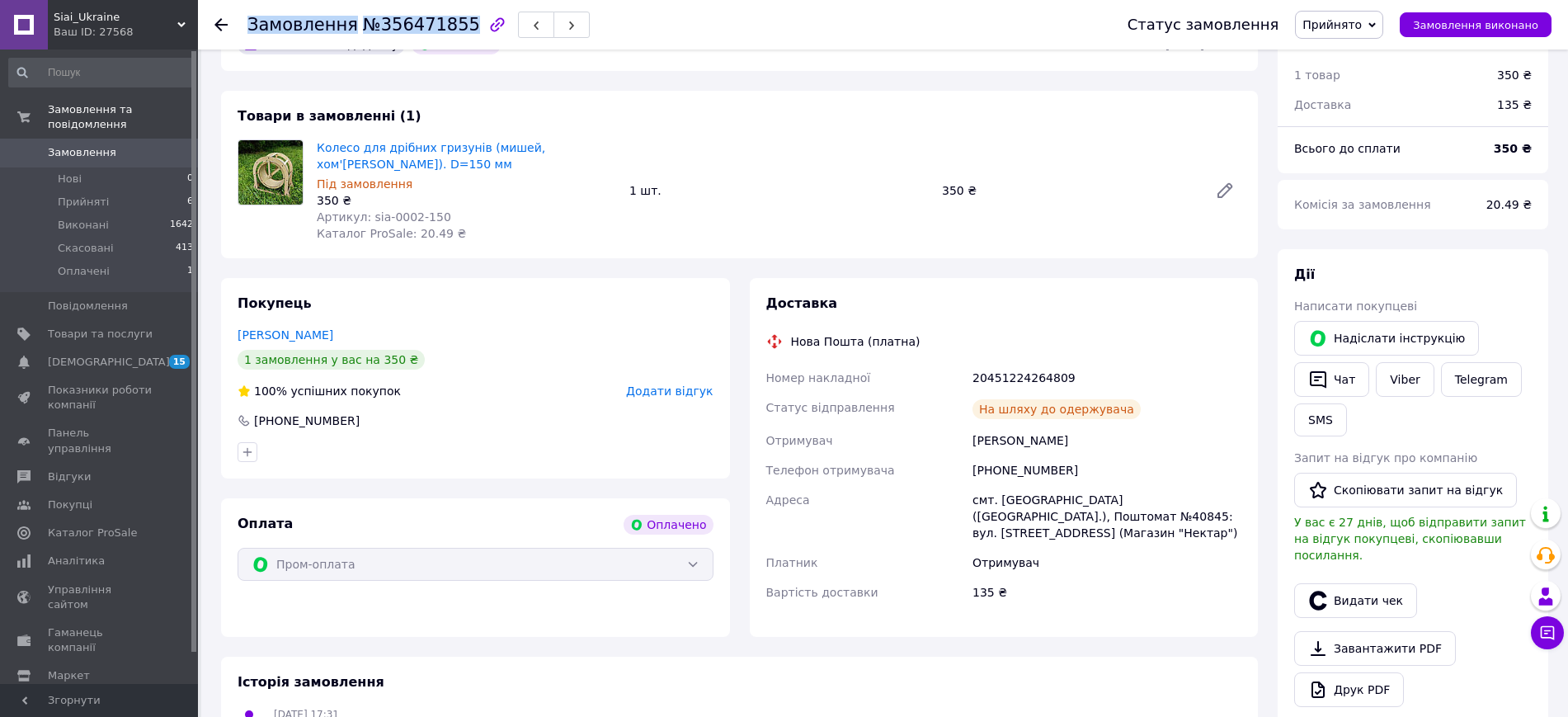
drag, startPoint x: 449, startPoint y: 30, endPoint x: 248, endPoint y: 32, distance: 201.0
click at [248, 32] on h1 "Замовлення №356471855" at bounding box center [363, 25] width 232 height 20
copy h1 "Замовлення №356471855"
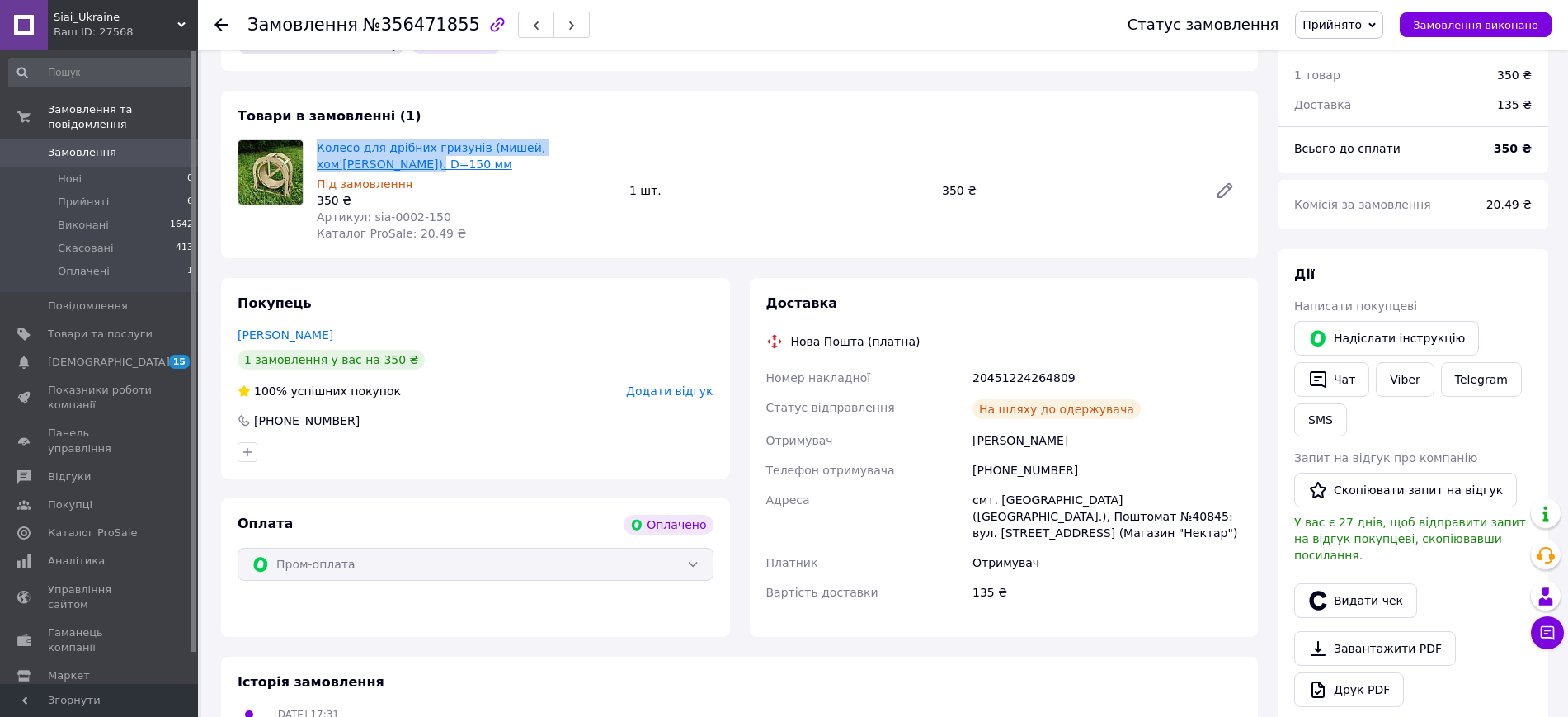
drag, startPoint x: 344, startPoint y: 149, endPoint x: 319, endPoint y: 134, distance: 29.2
click at [319, 140] on span "Колесо для дрібних гризунів (мишей, хом'яків). D=150 мм" at bounding box center [467, 156] width 299 height 33
copy link "Колесо для дрібних гризунів (мишей, хом'яків). D=150 мм"
click at [1389, 362] on link "Viber" at bounding box center [1404, 379] width 58 height 35
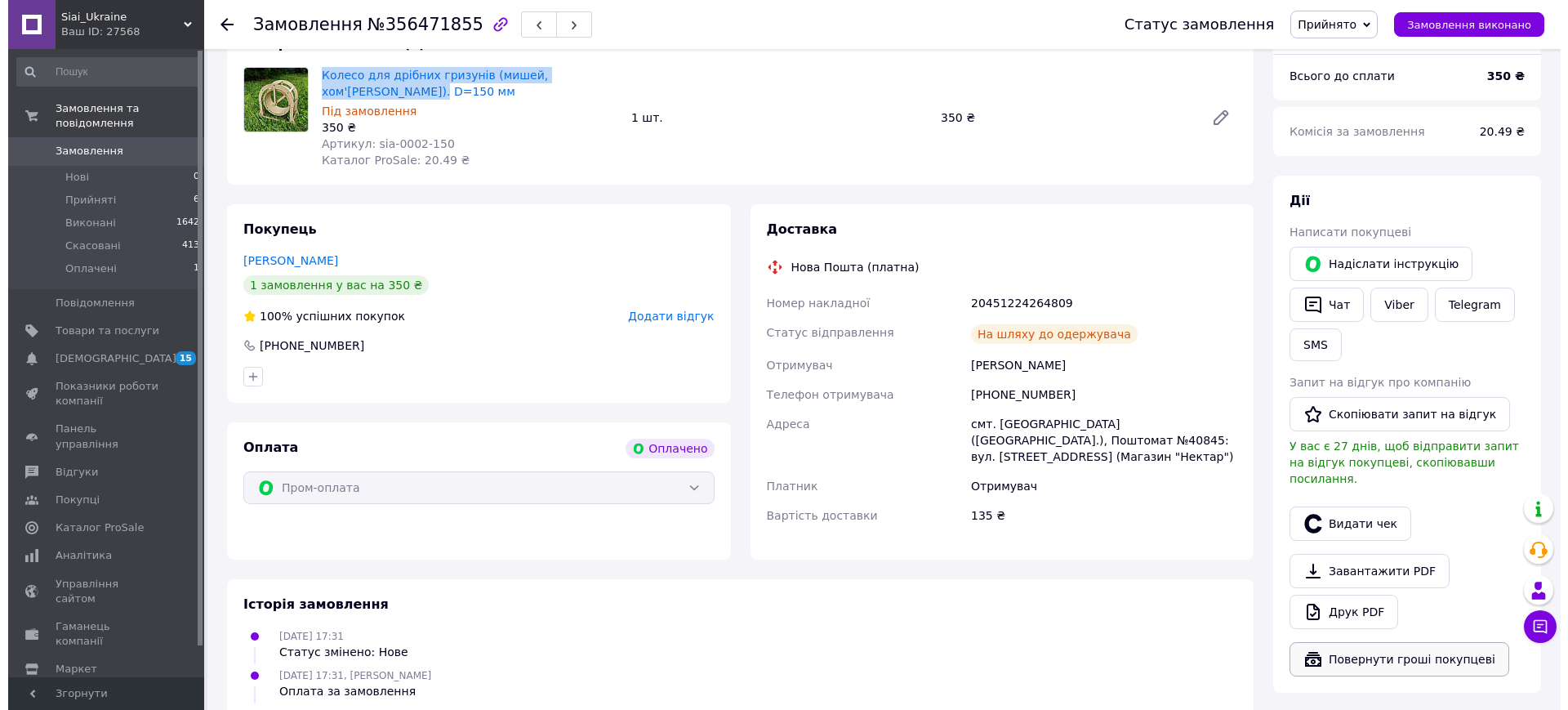
scroll to position [715, 0]
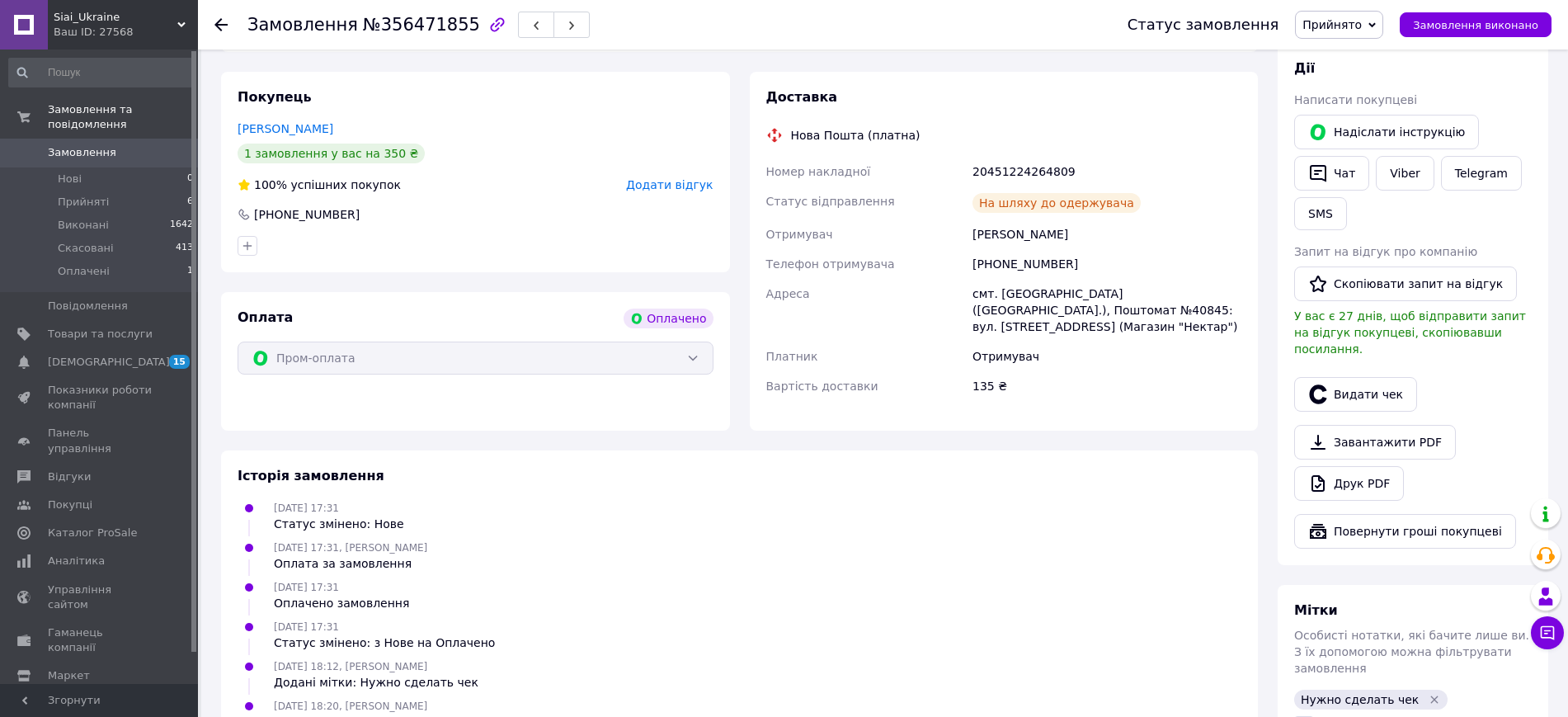
click at [1431, 695] on icon "Видалити мітку" at bounding box center [1435, 699] width 7 height 7
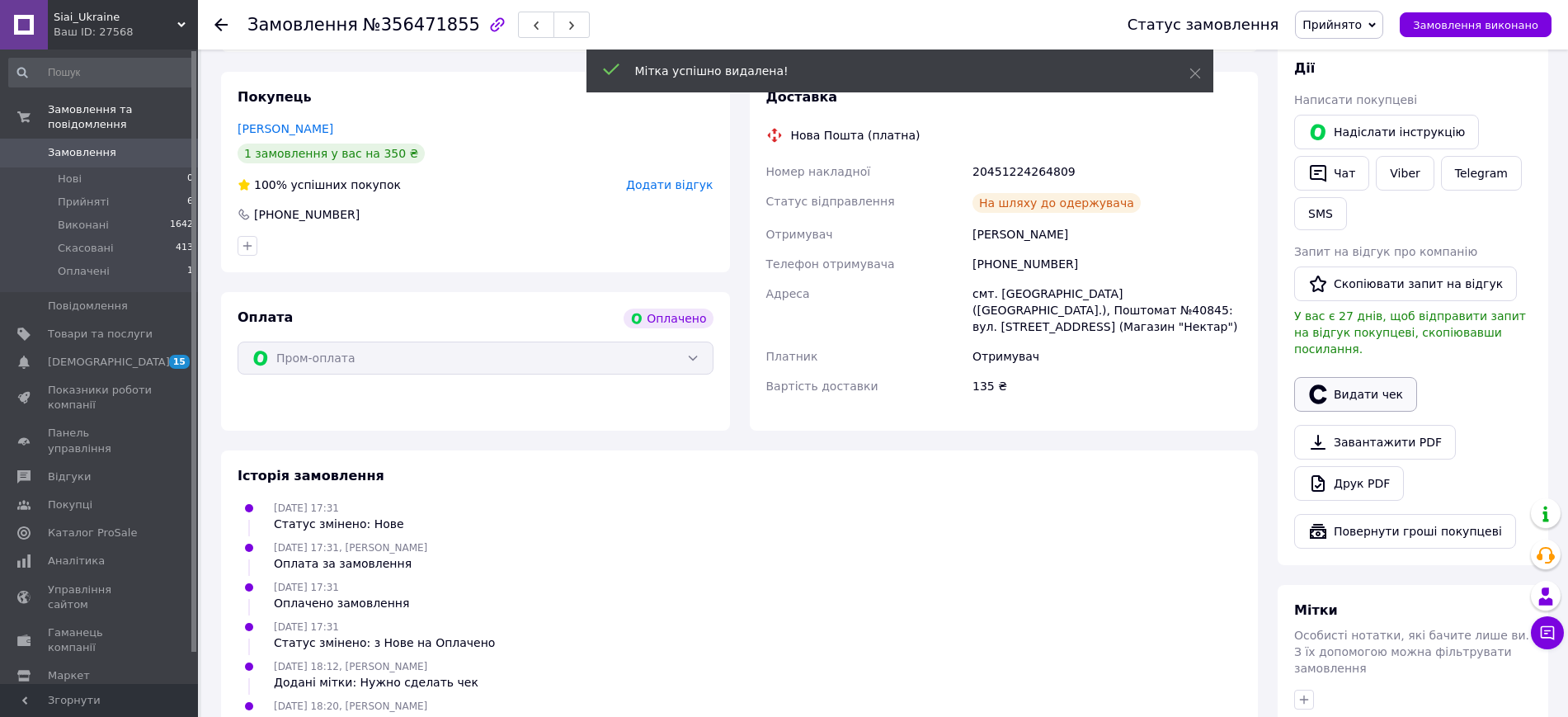
click at [1378, 376] on button "Видати чек" at bounding box center [1356, 394] width 123 height 35
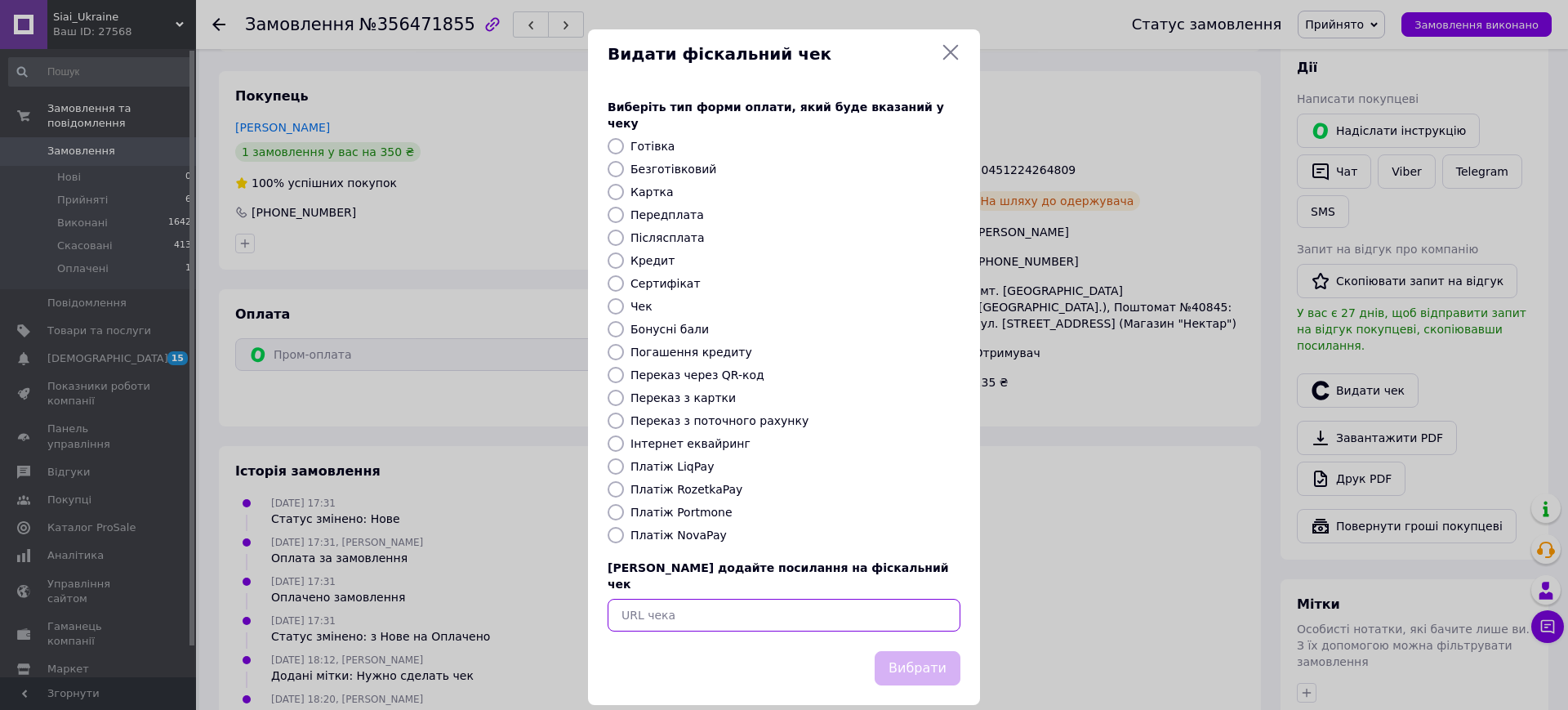
click at [675, 598] on input "text" at bounding box center [784, 615] width 353 height 33
paste input "https://api.checkbox.in.ua/api/v1/receipts/db952fbf-c4a2-442e-a8aa-66cca8ffa019…"
type input "https://api.checkbox.in.ua/api/v1/receipts/db952fbf-c4a2-442e-a8aa-66cca8ffa019…"
click at [909, 651] on button "Вибрати" at bounding box center [917, 668] width 85 height 35
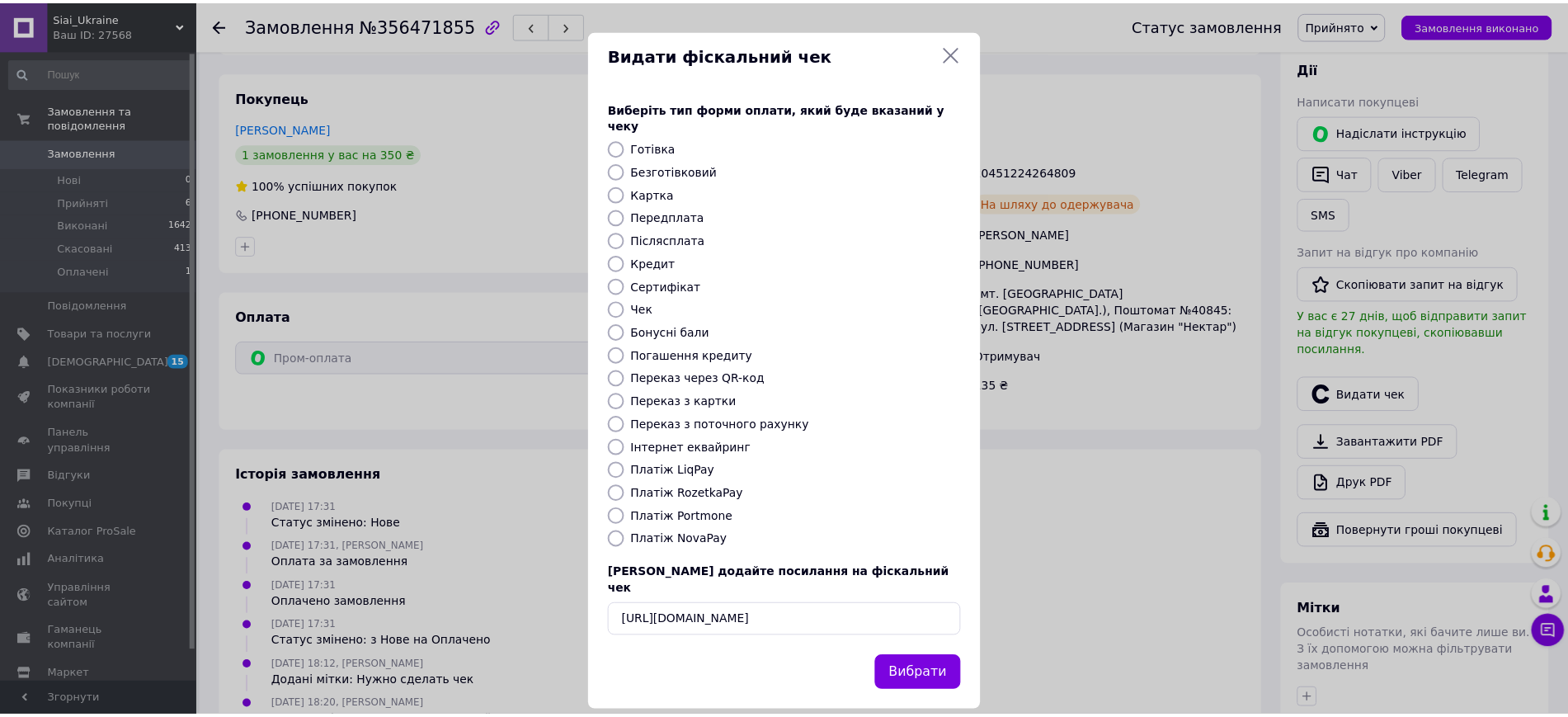
scroll to position [0, 0]
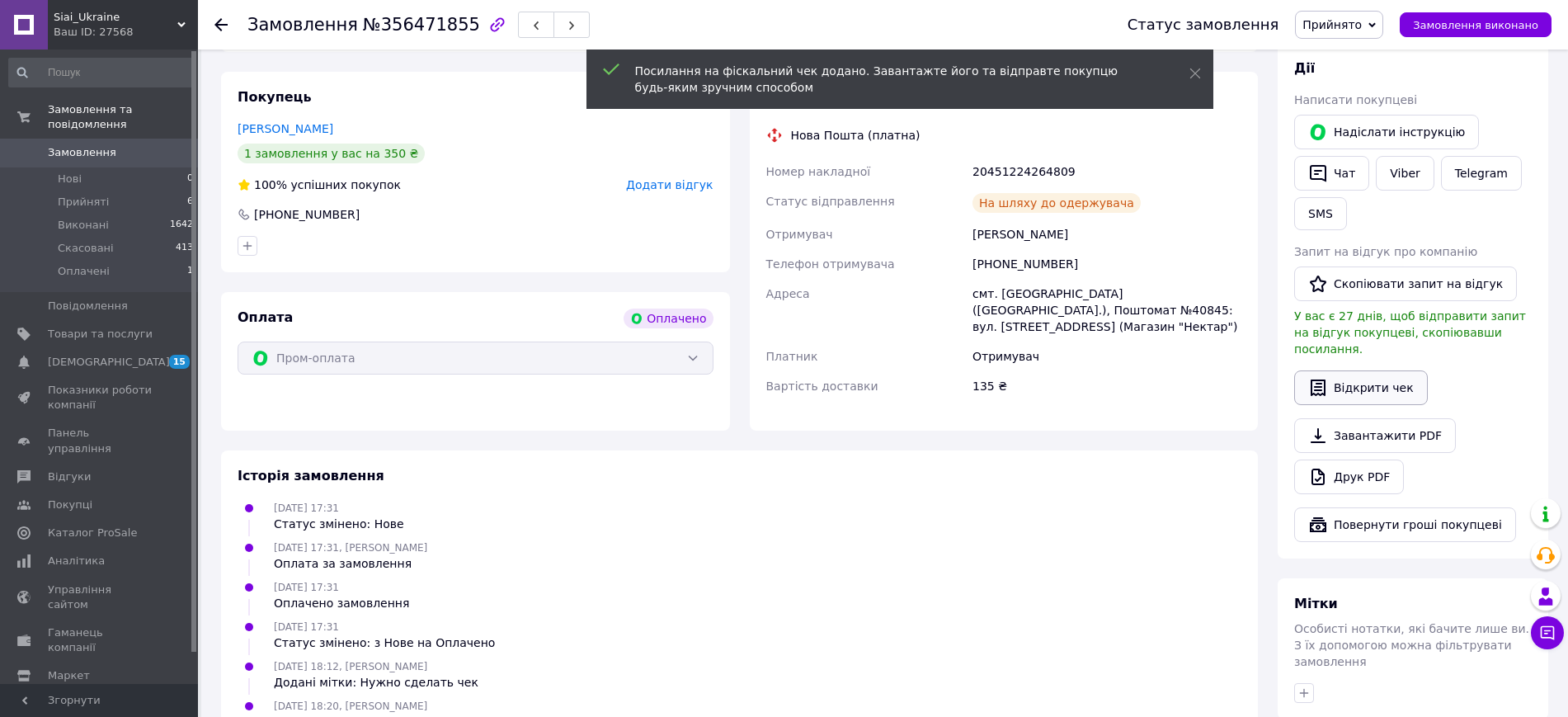
click at [1348, 370] on button "Відкрити чек" at bounding box center [1361, 387] width 134 height 35
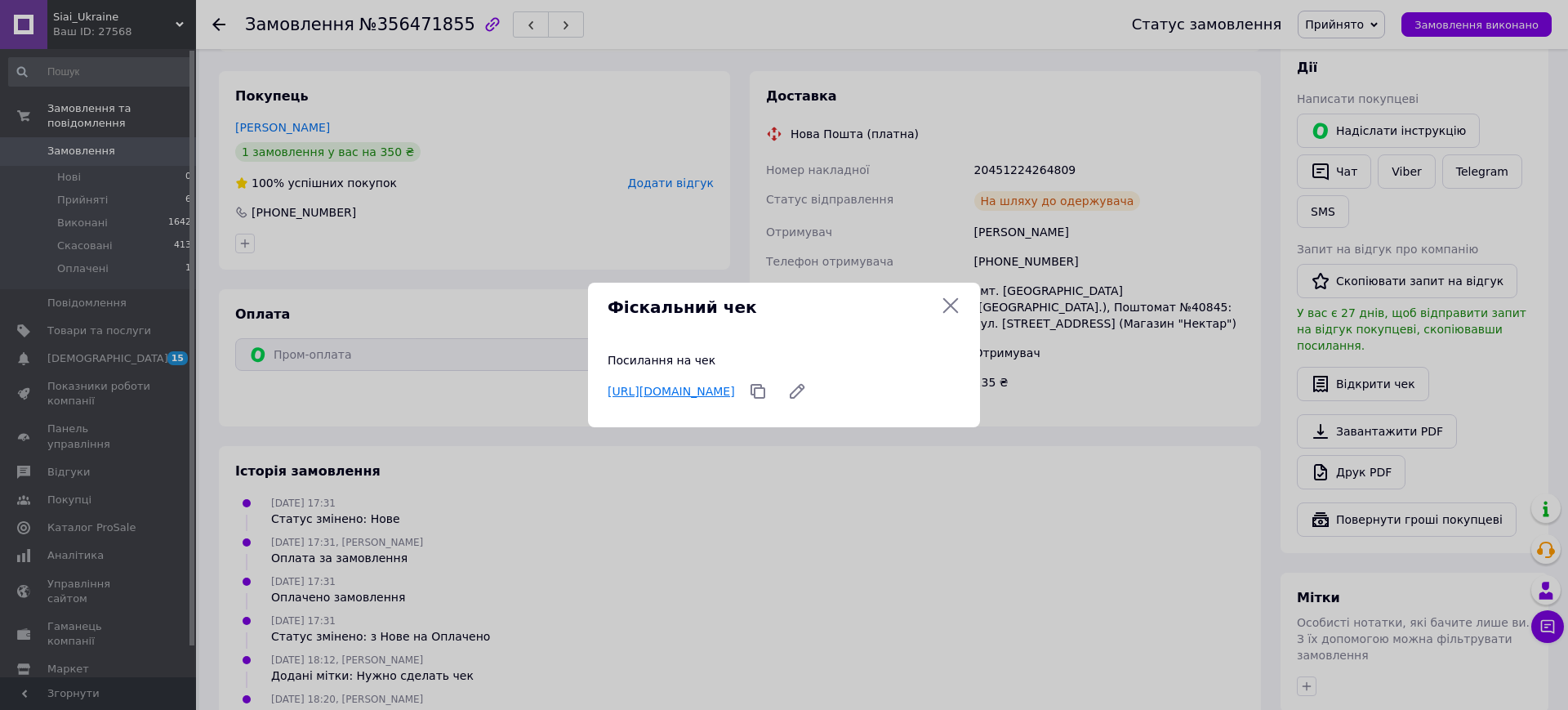
click at [734, 385] on link "https://api.checkbox.in.ua/api/v1/receipts/db952fbf-c4a2-442e-a8aa-66cca8ffa019…" at bounding box center [671, 391] width 127 height 13
click at [947, 301] on icon at bounding box center [951, 305] width 20 height 20
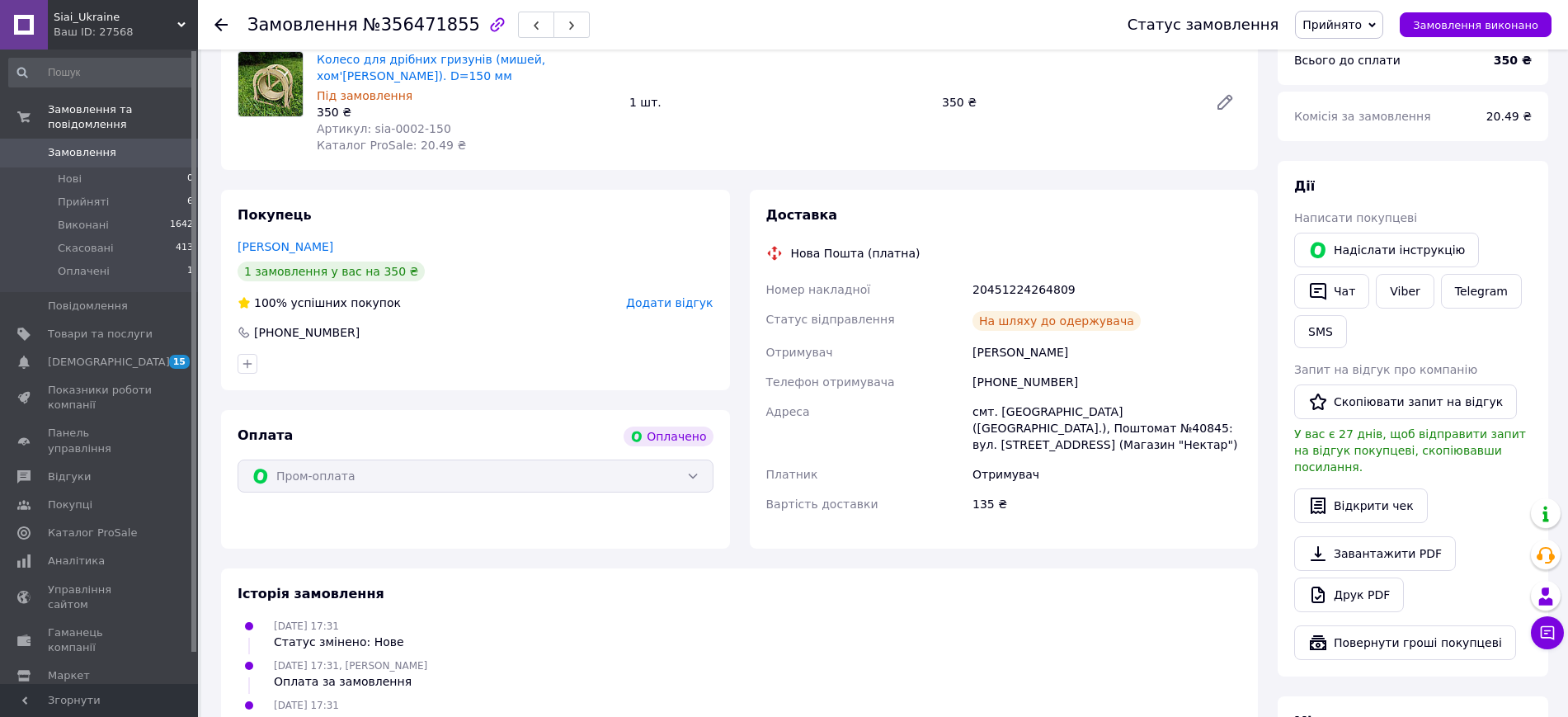
scroll to position [515, 0]
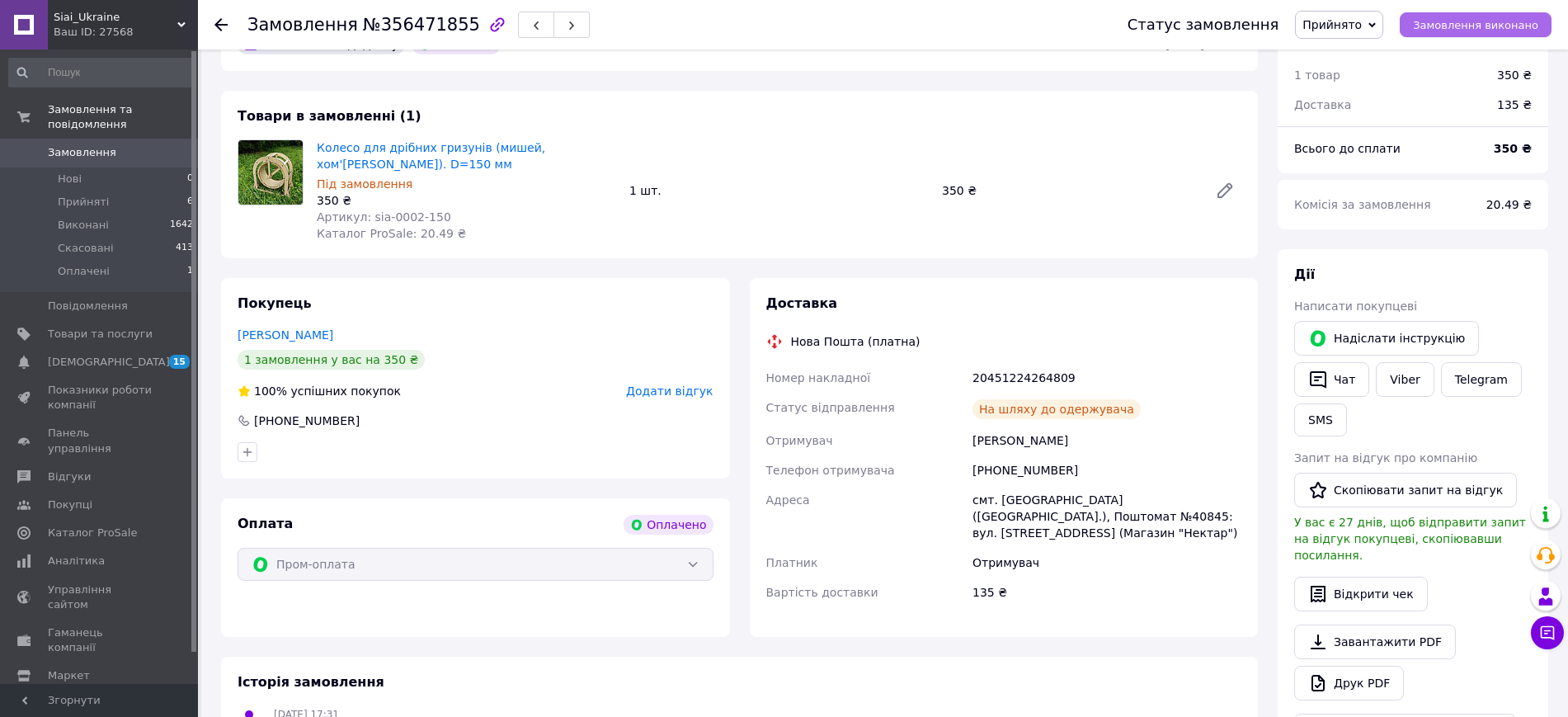
drag, startPoint x: 1476, startPoint y: 26, endPoint x: 1193, endPoint y: 66, distance: 285.8
click at [1475, 25] on span "Замовлення виконано" at bounding box center [1476, 25] width 126 height 12
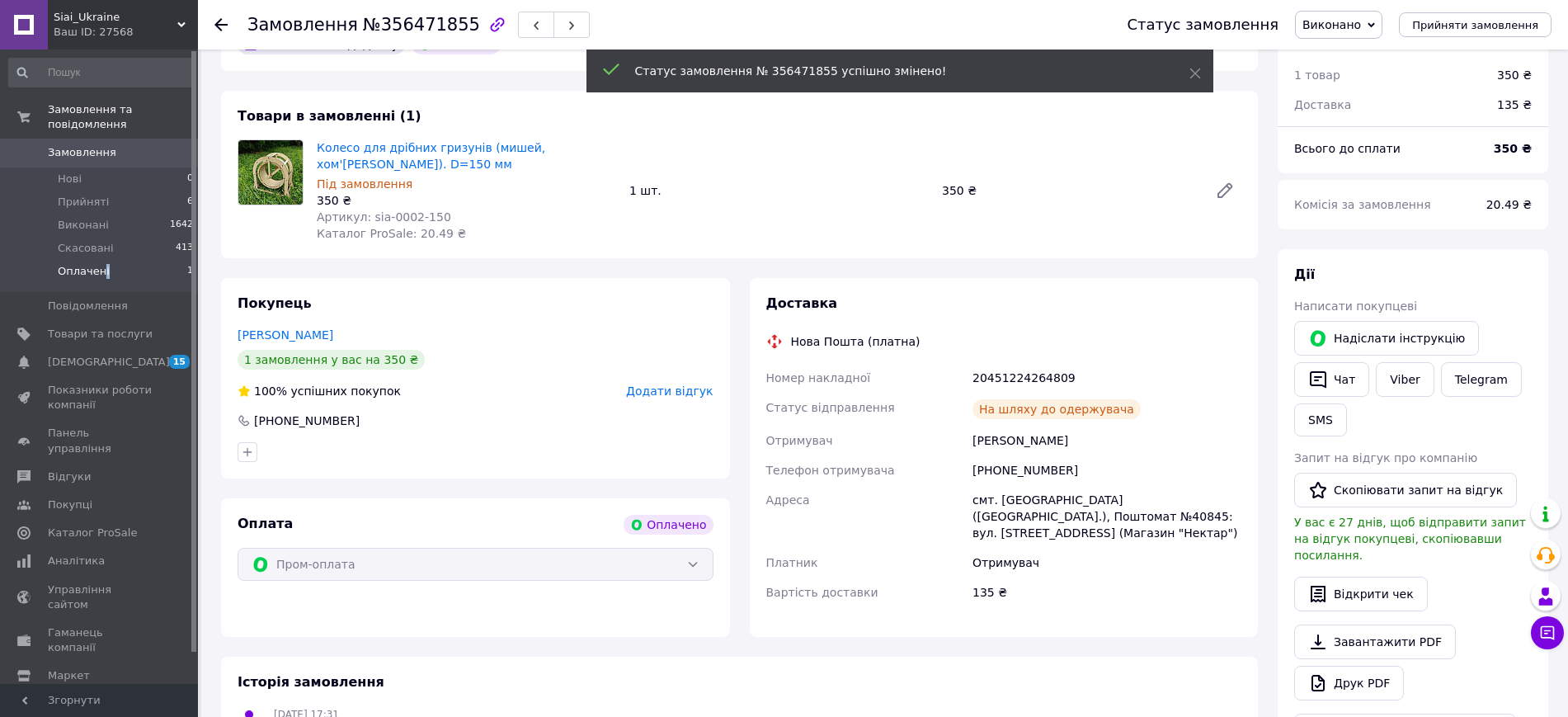
click at [102, 263] on span "Оплачені" at bounding box center [84, 271] width 52 height 15
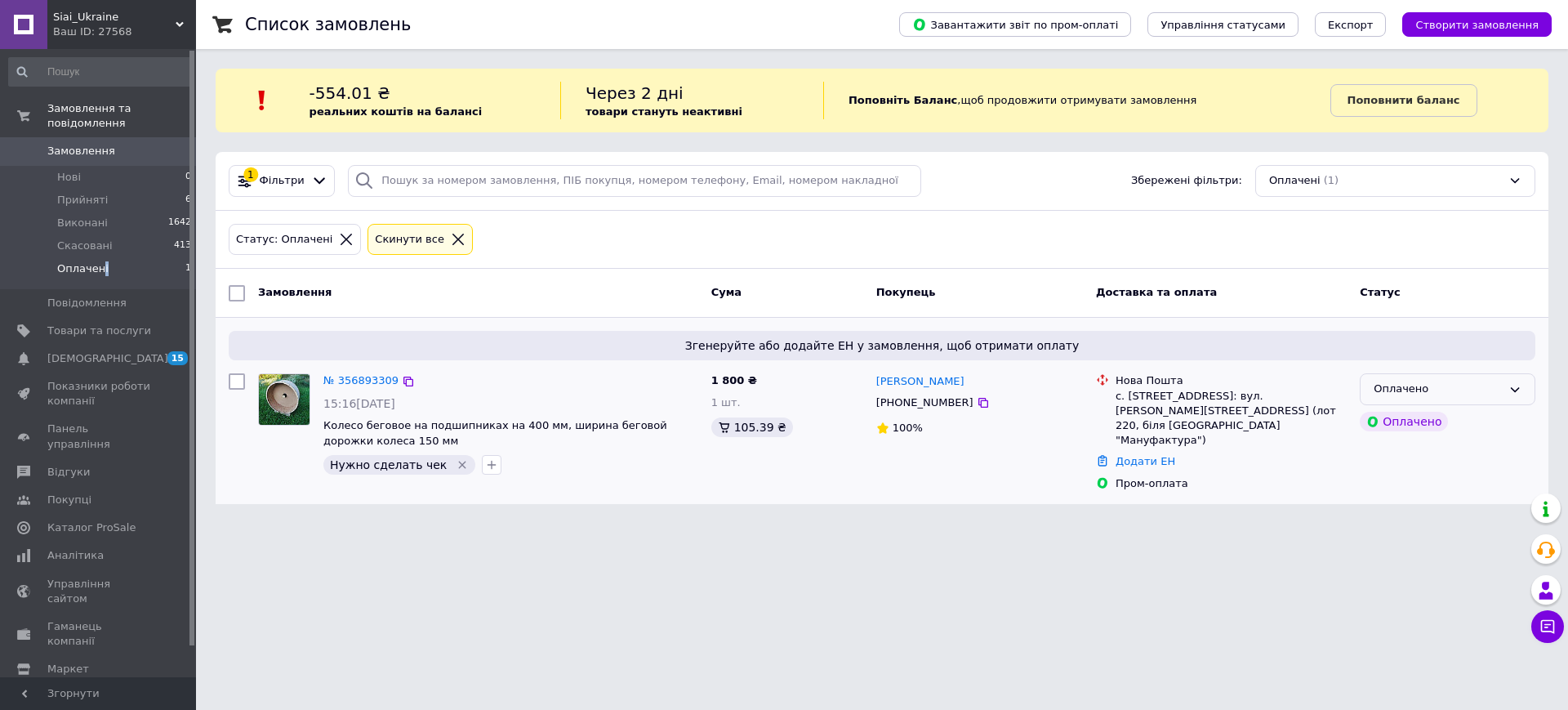
click at [1513, 388] on icon at bounding box center [1514, 389] width 13 height 13
click at [1410, 424] on li "Прийнято" at bounding box center [1446, 423] width 174 height 30
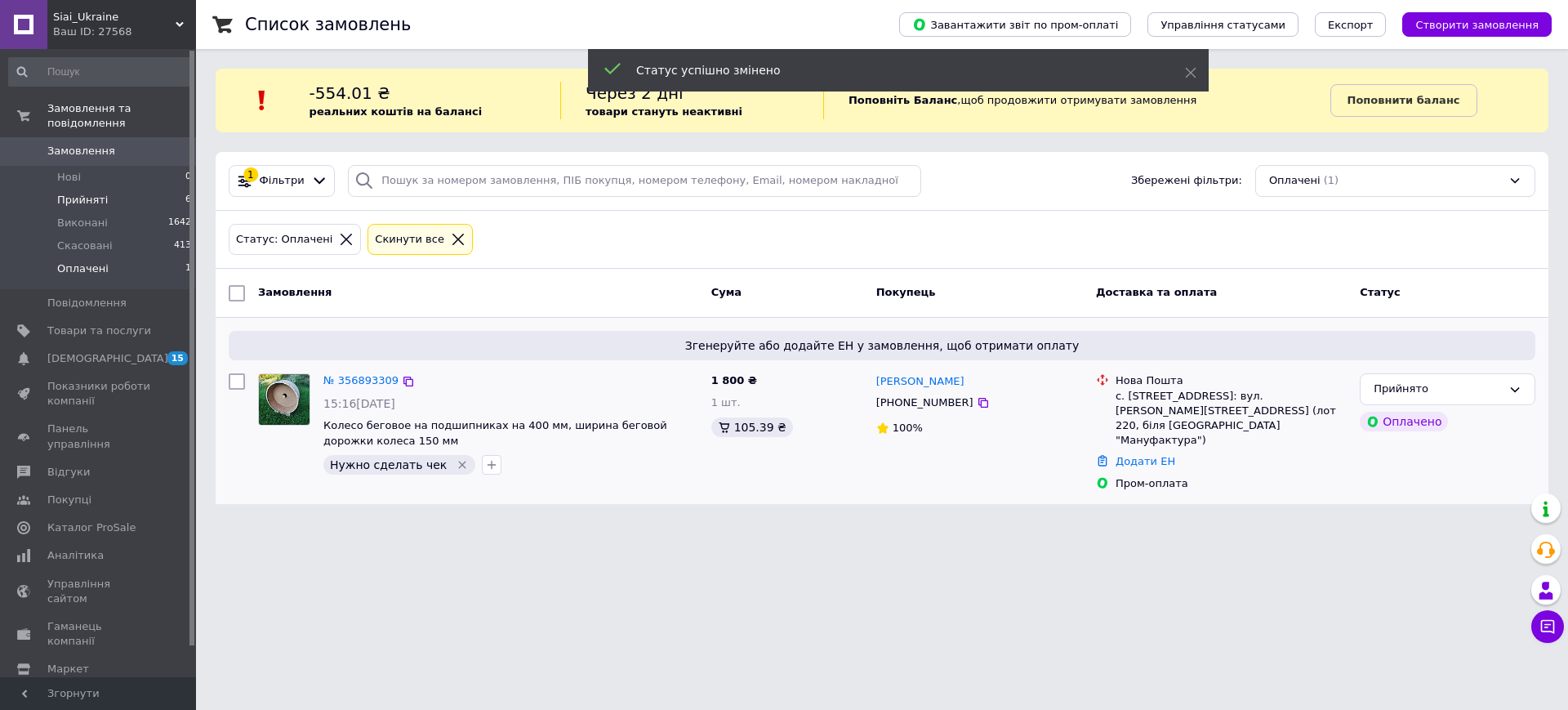
click at [85, 193] on span "Прийняті" at bounding box center [83, 200] width 51 height 15
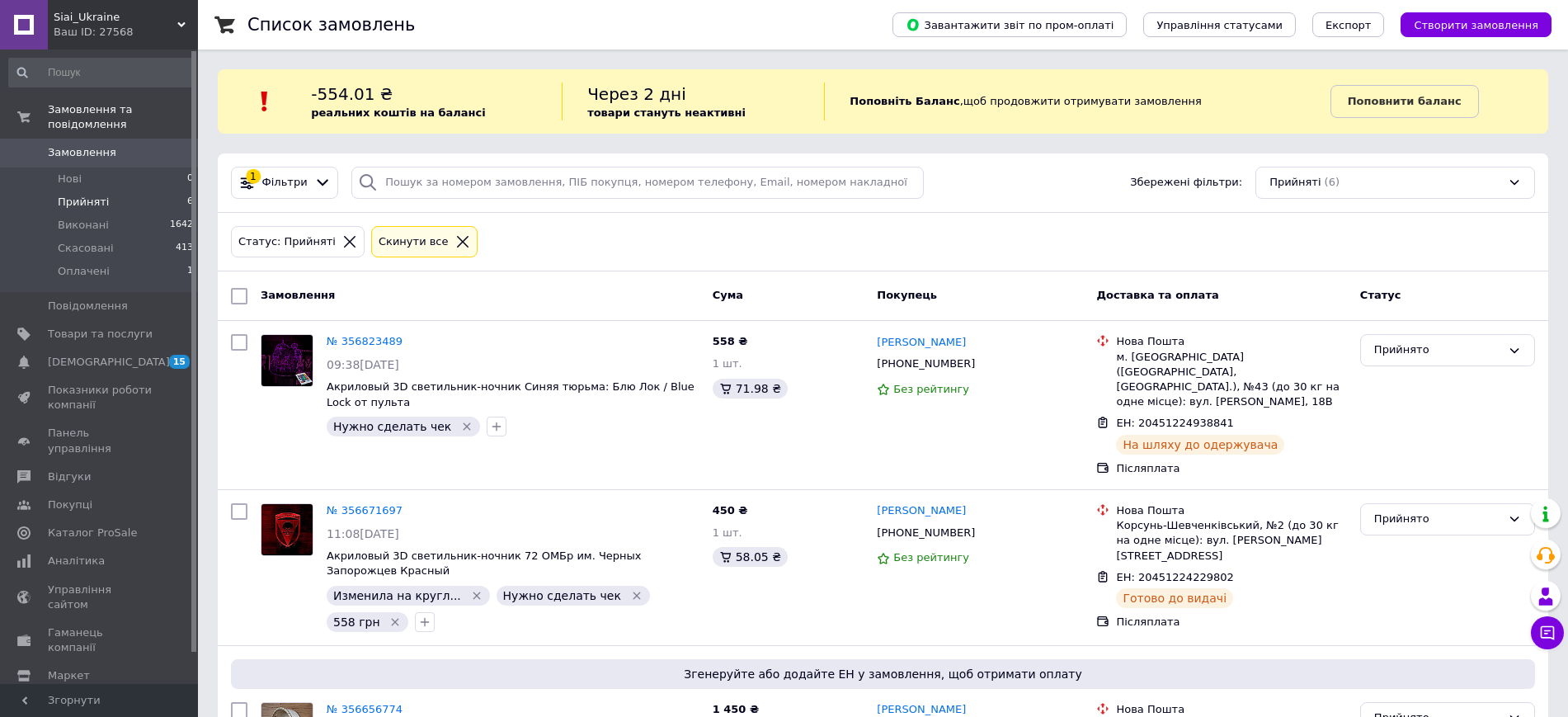
click at [93, 195] on span "Прийняті" at bounding box center [84, 202] width 51 height 15
click at [85, 263] on span "Оплачені" at bounding box center [84, 271] width 52 height 15
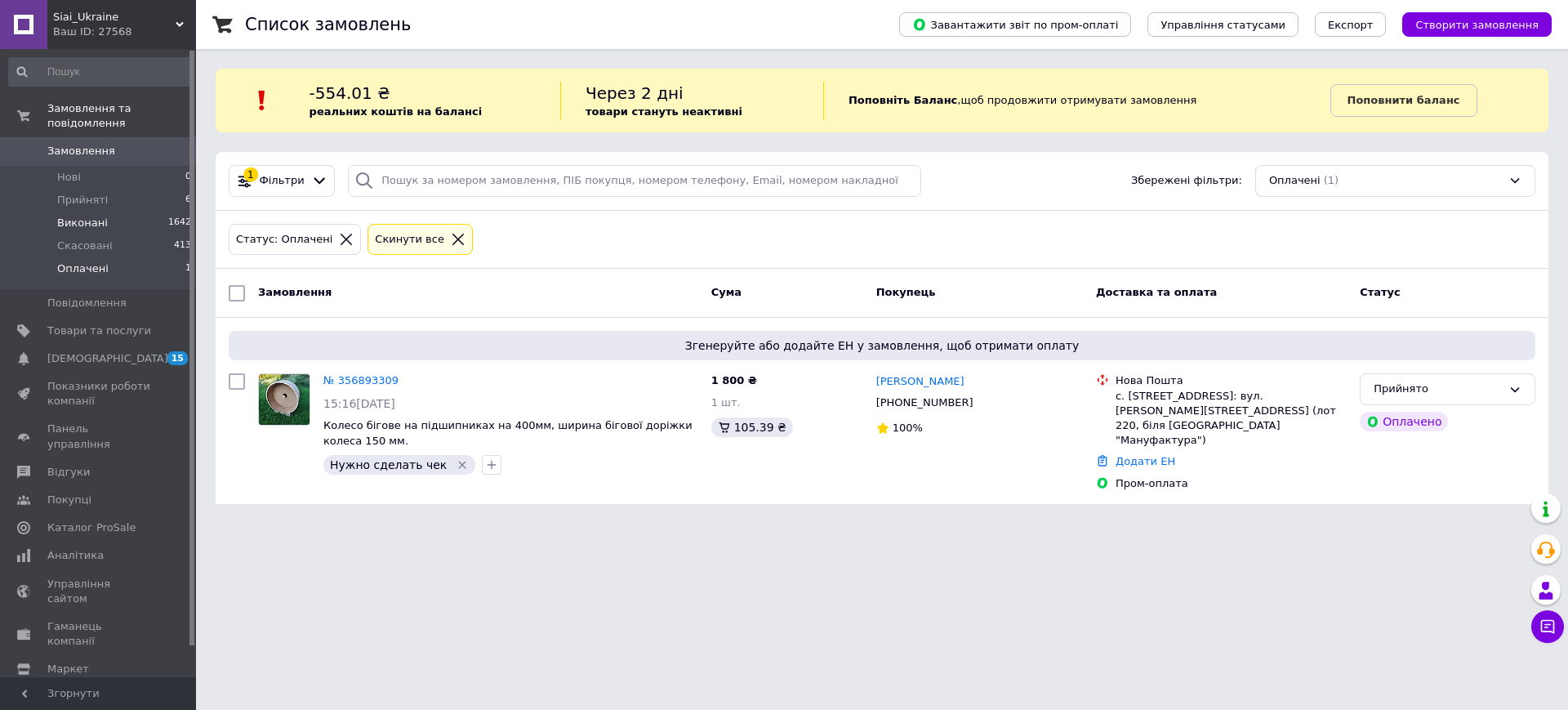
click at [85, 215] on span "Виконані" at bounding box center [83, 223] width 51 height 15
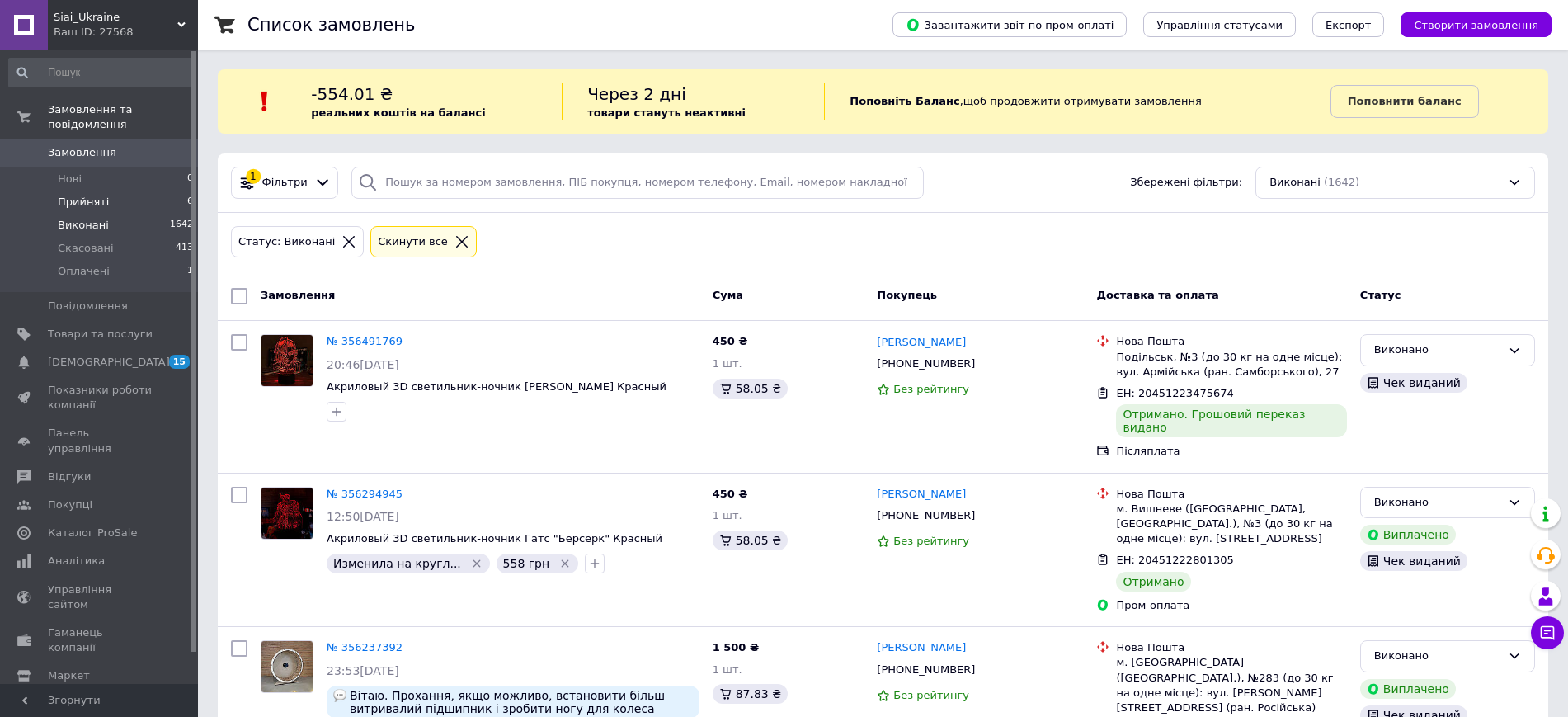
click at [80, 195] on span "Прийняті" at bounding box center [84, 202] width 51 height 15
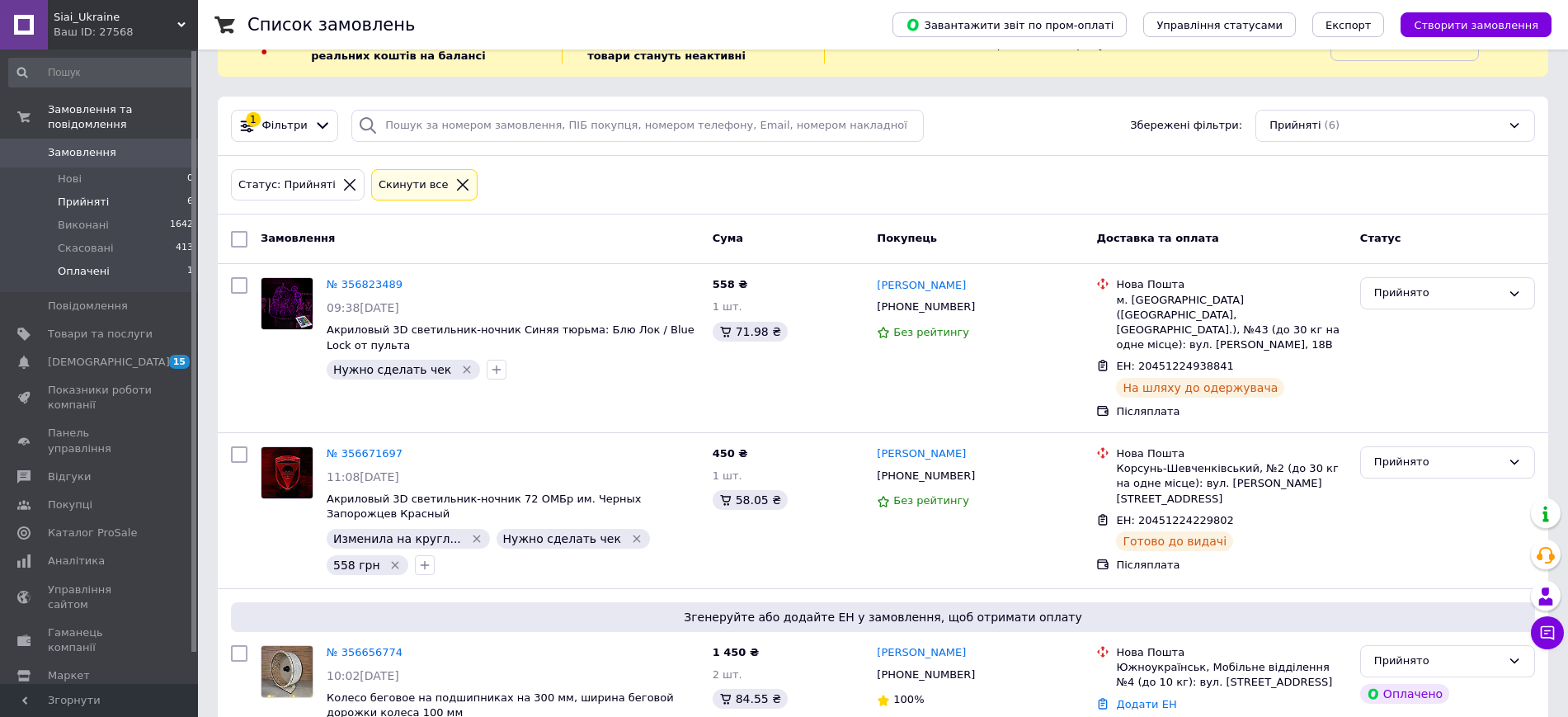
scroll to position [54, 0]
click at [98, 195] on span "Прийняті" at bounding box center [84, 202] width 51 height 15
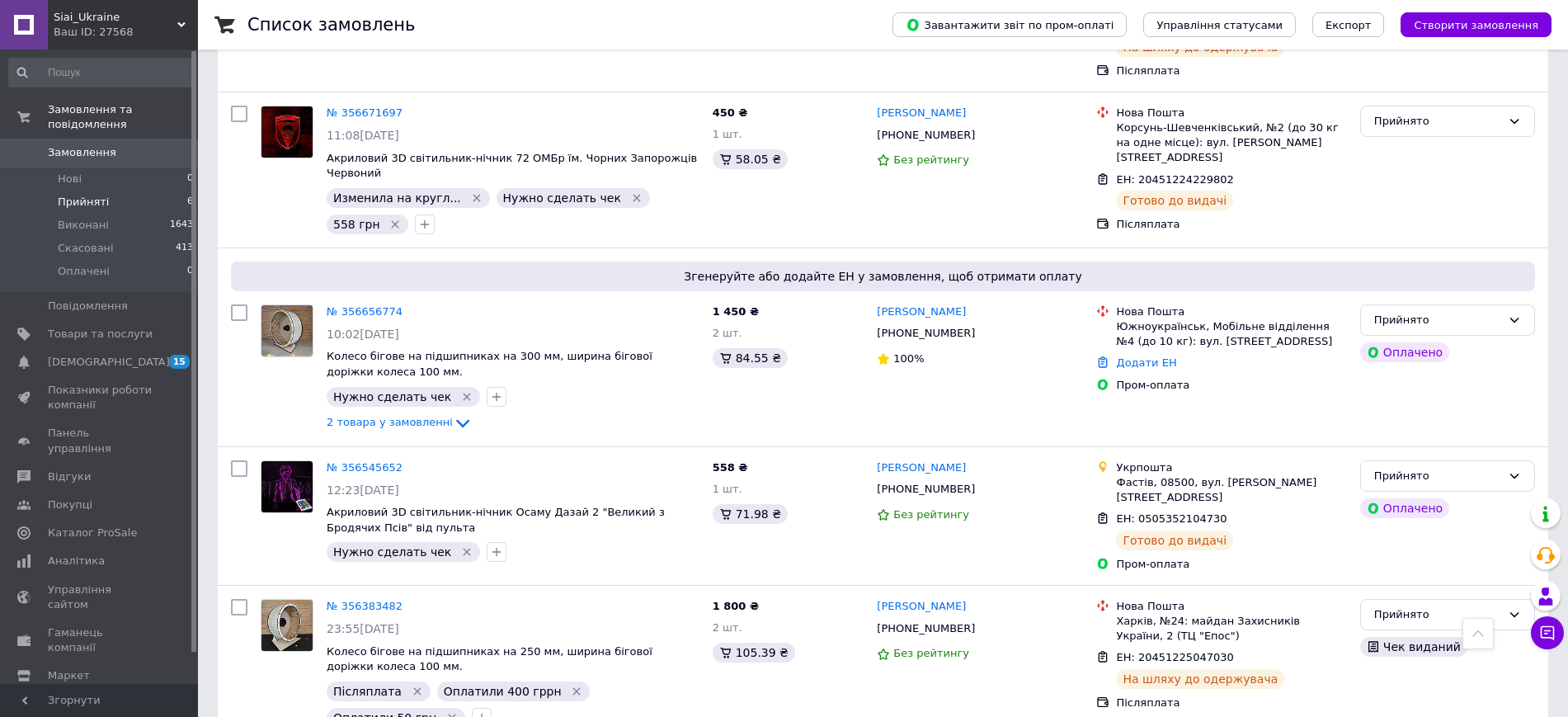
scroll to position [588, 0]
click at [83, 145] on span "Замовлення" at bounding box center [82, 152] width 69 height 15
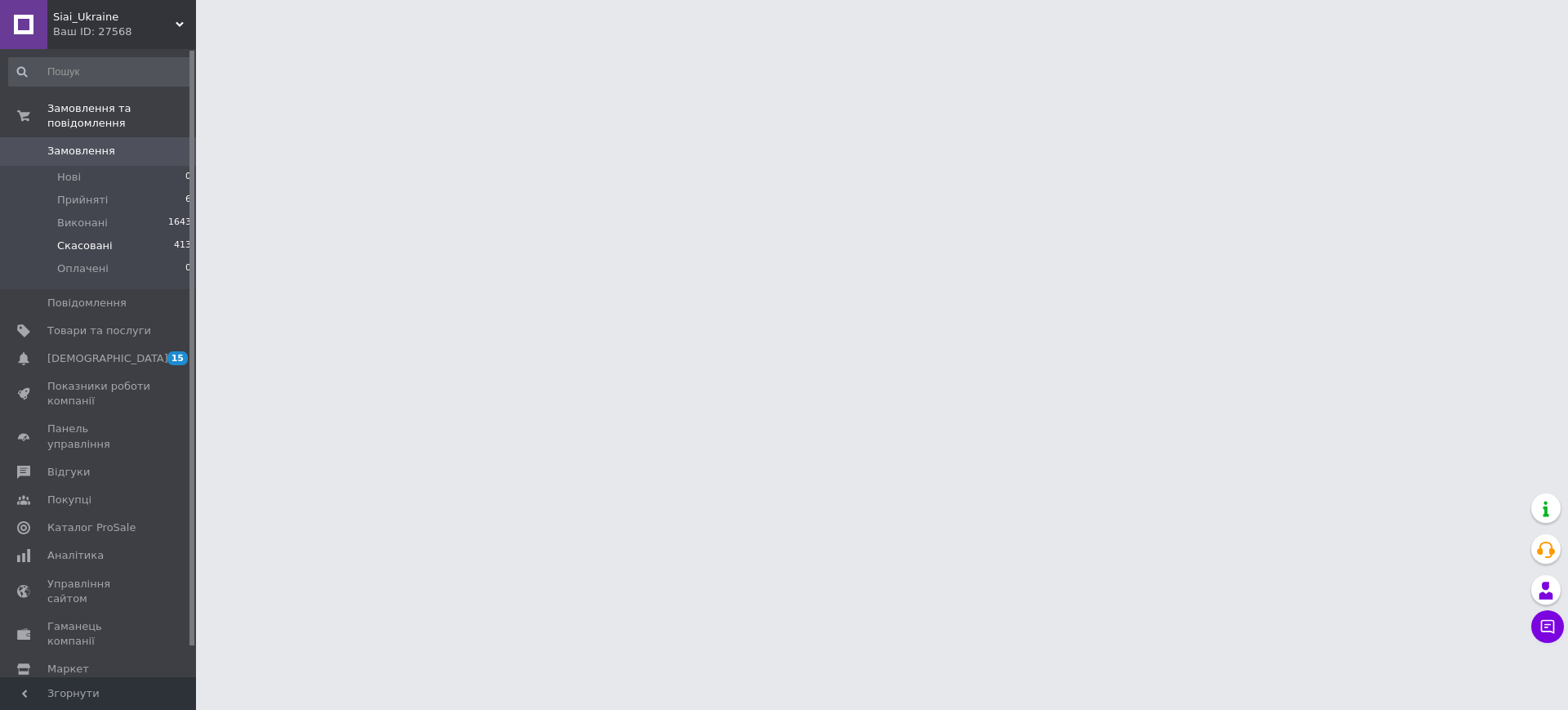
click at [75, 238] on span "Скасовані" at bounding box center [85, 245] width 55 height 15
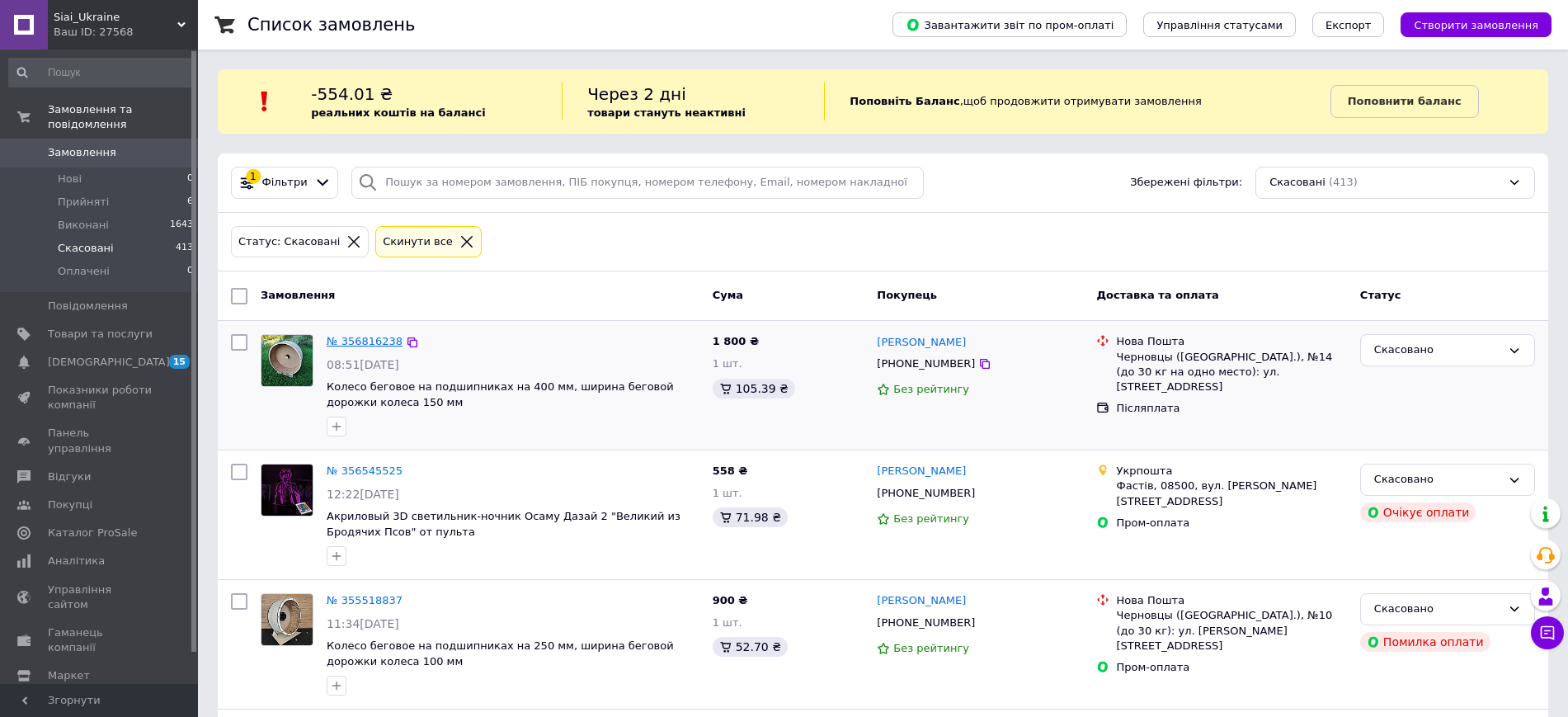
click at [365, 342] on link "№ 356816238" at bounding box center [365, 341] width 76 height 12
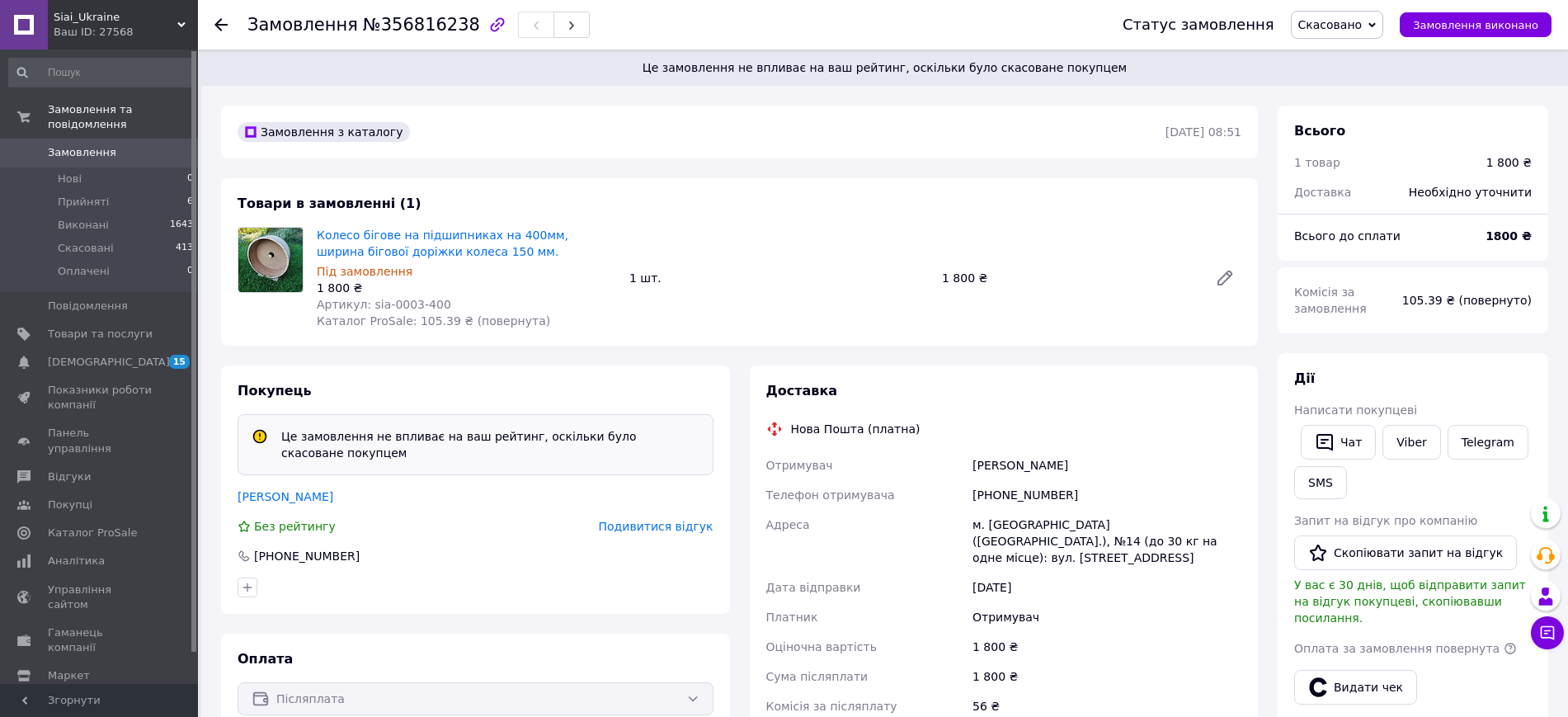
click at [652, 521] on span "Подивитися відгук" at bounding box center [656, 526] width 115 height 13
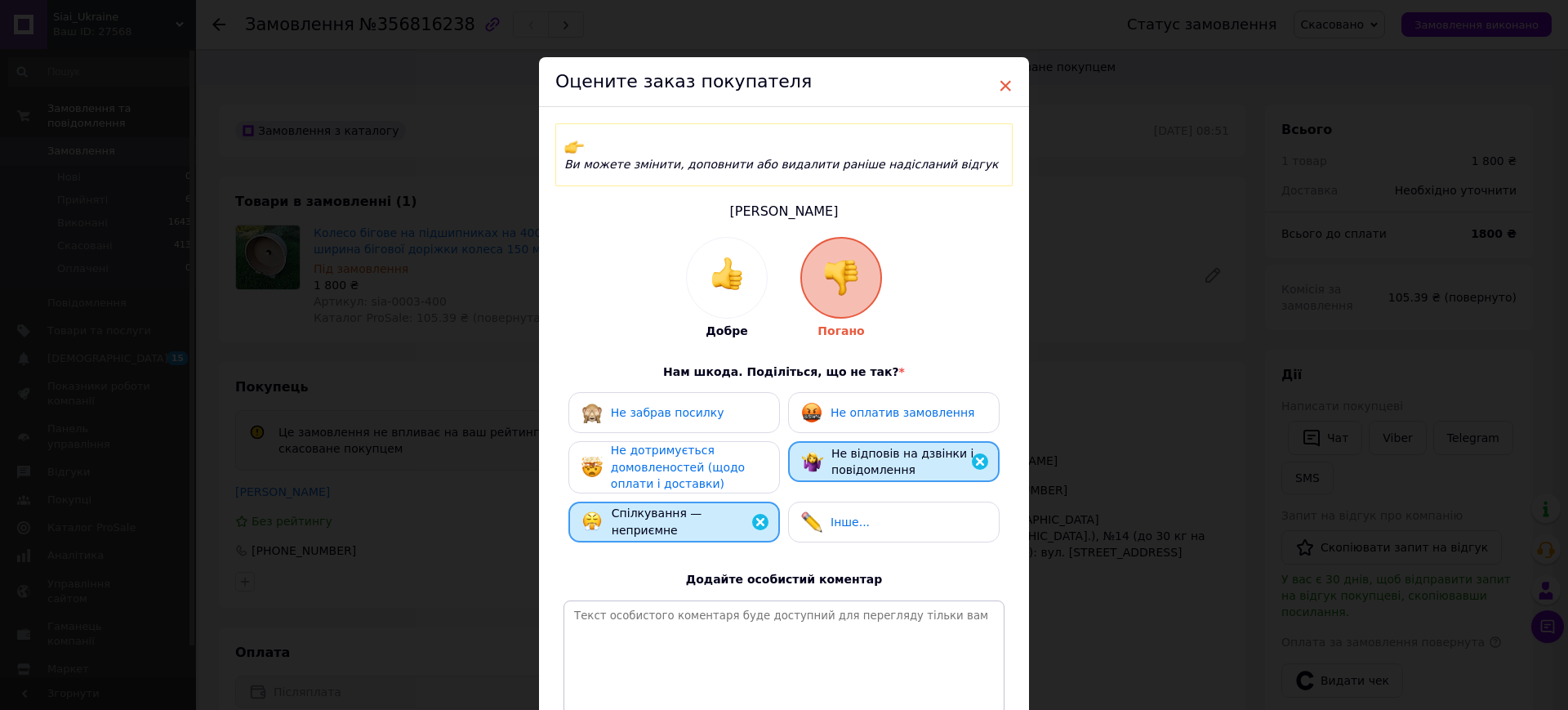
click at [1003, 85] on span "×" at bounding box center [1005, 85] width 15 height 28
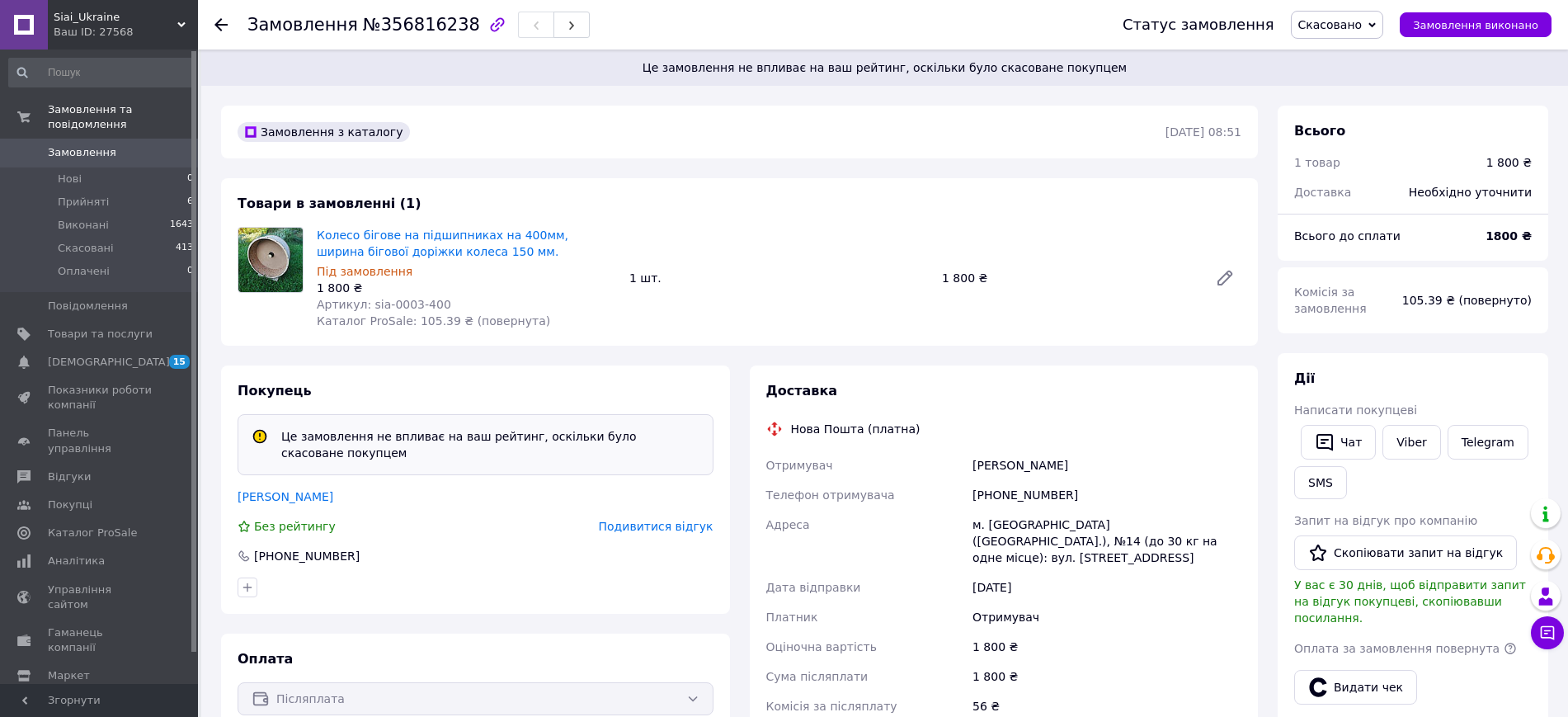
click at [279, 483] on div "Покупець Це замовлення не впливає на ваш рейтинг, оскільки було скасоване покуп…" at bounding box center [476, 489] width 509 height 248
click at [269, 499] on link "Голішко Лідія" at bounding box center [286, 497] width 96 height 13
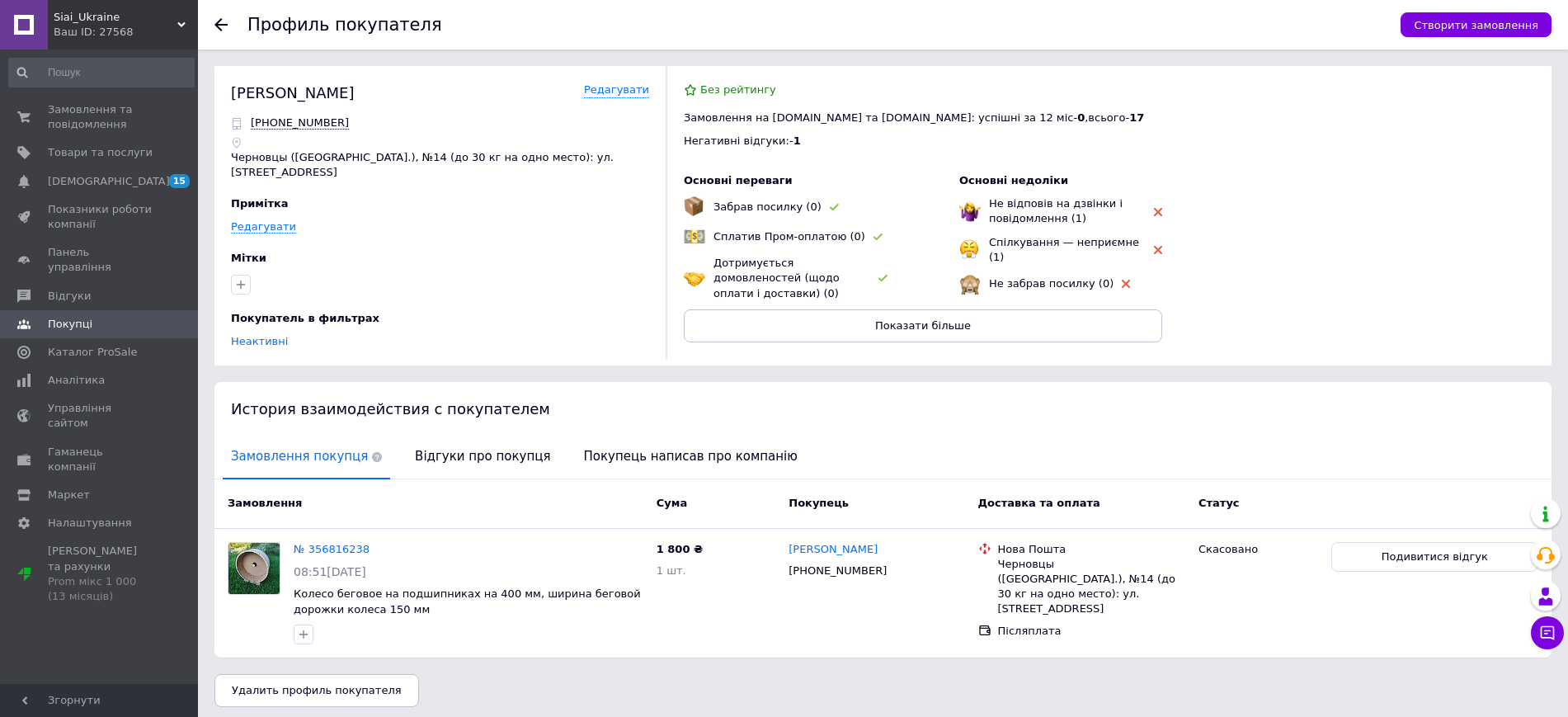
click at [223, 24] on use at bounding box center [221, 25] width 13 height 13
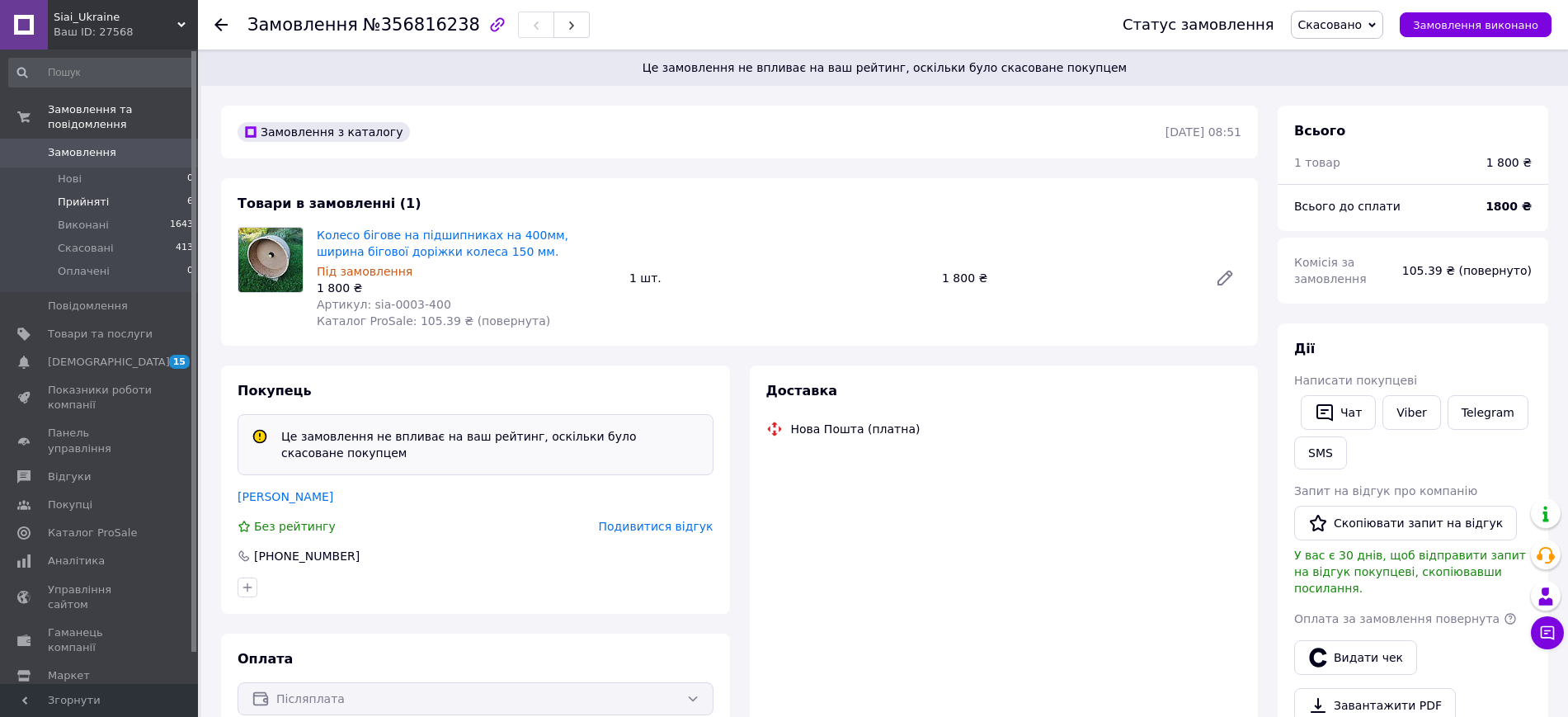
click at [82, 195] on span "Прийняті" at bounding box center [84, 202] width 51 height 15
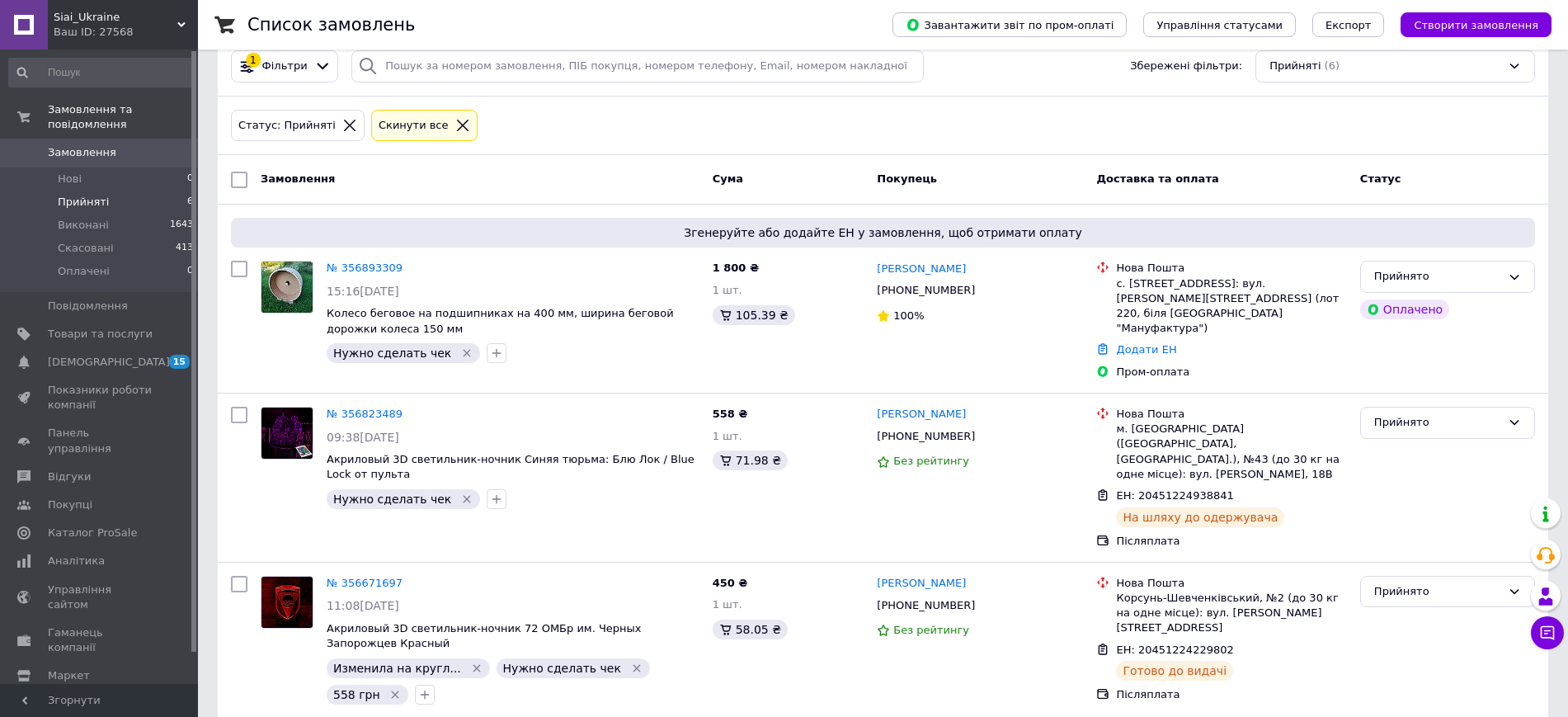
scroll to position [103, 0]
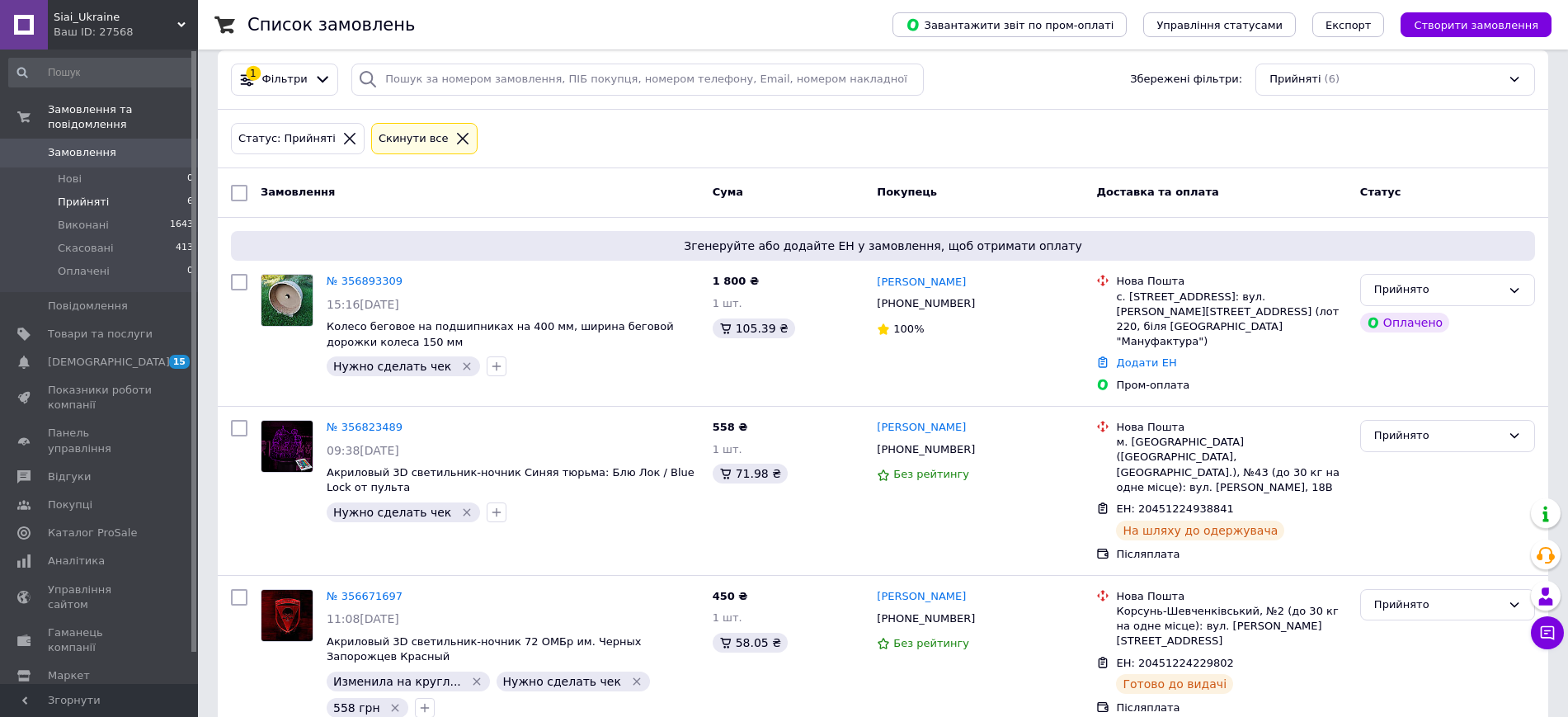
click at [100, 195] on span "Прийняті" at bounding box center [84, 202] width 51 height 15
click at [76, 241] on span "Скасовані" at bounding box center [85, 248] width 56 height 15
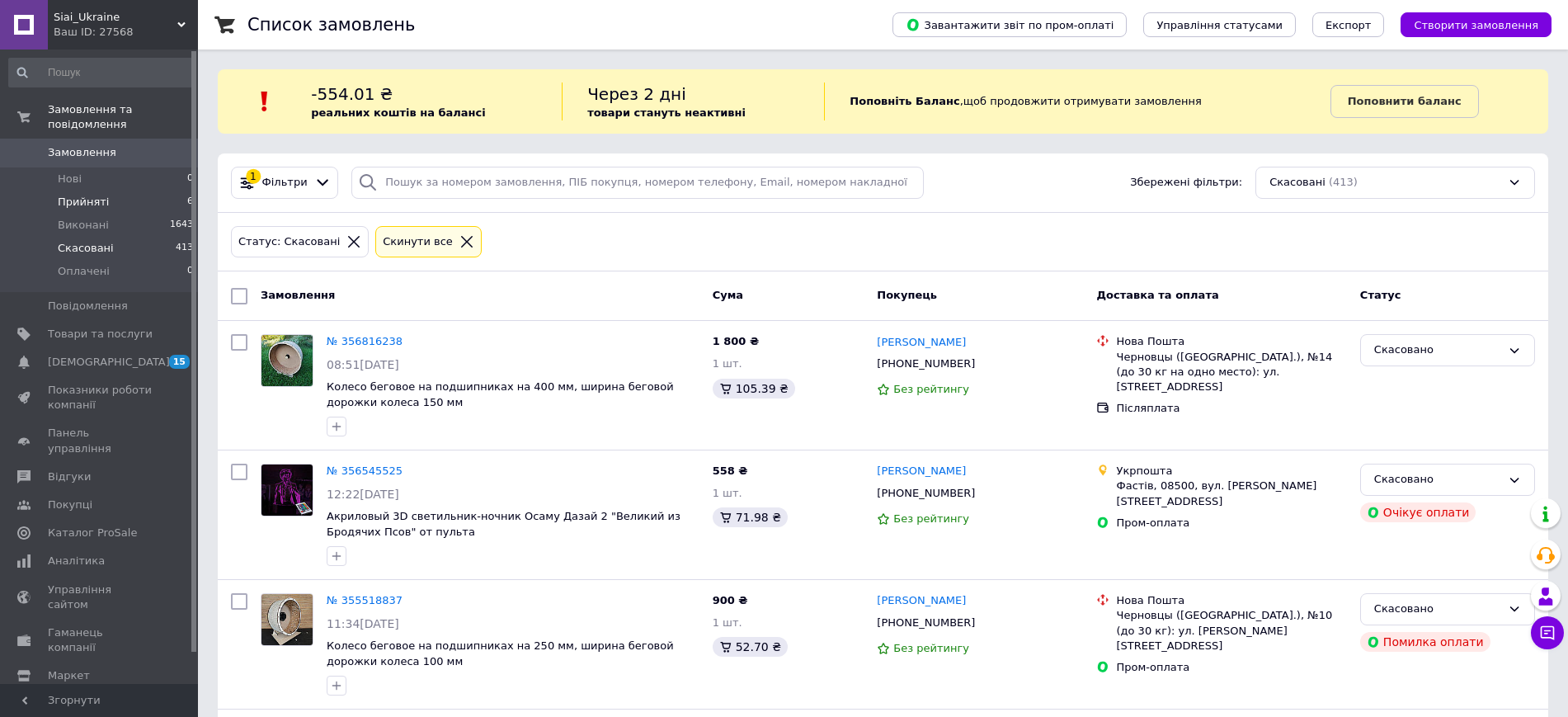
click at [73, 195] on span "Прийняті" at bounding box center [84, 202] width 51 height 15
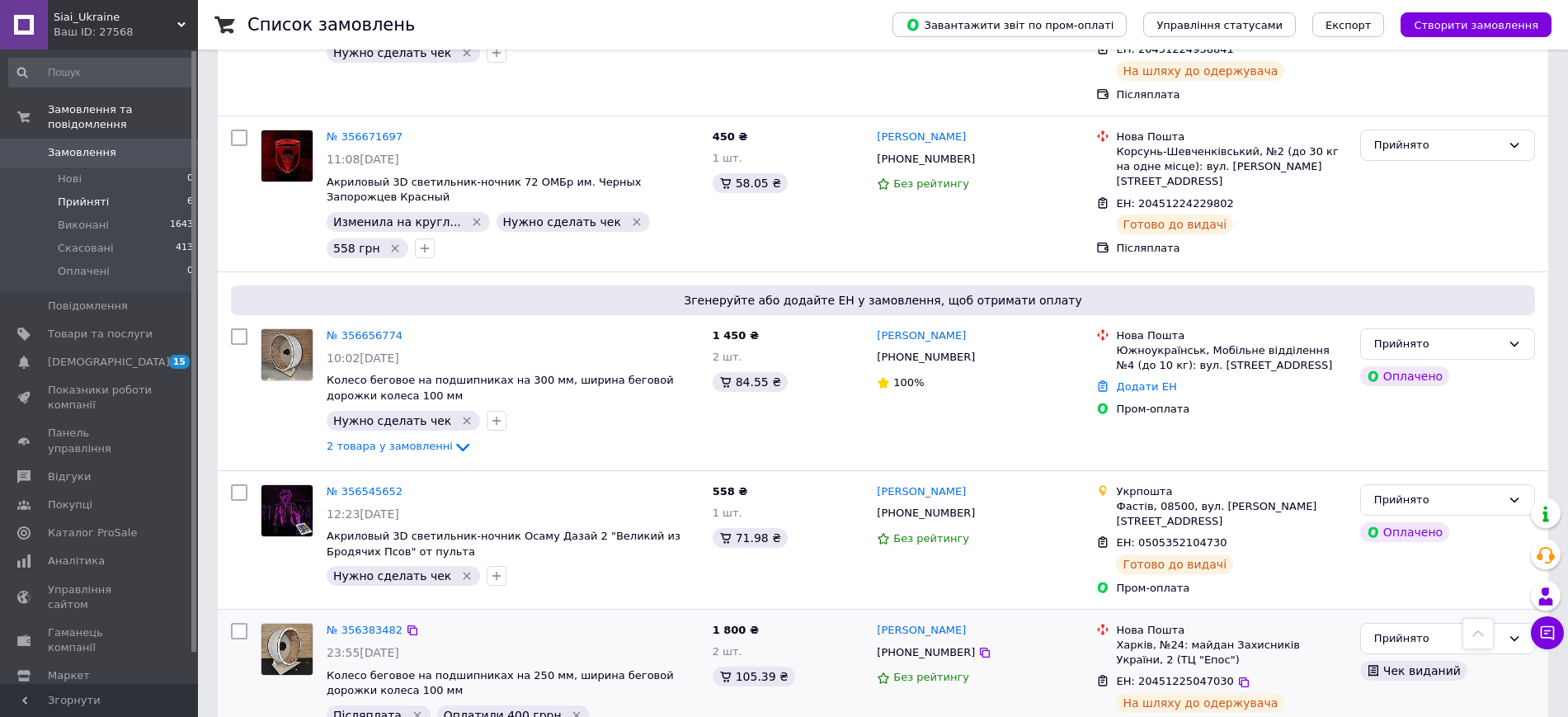
scroll to position [588, 0]
